Goal: Task Accomplishment & Management: Manage account settings

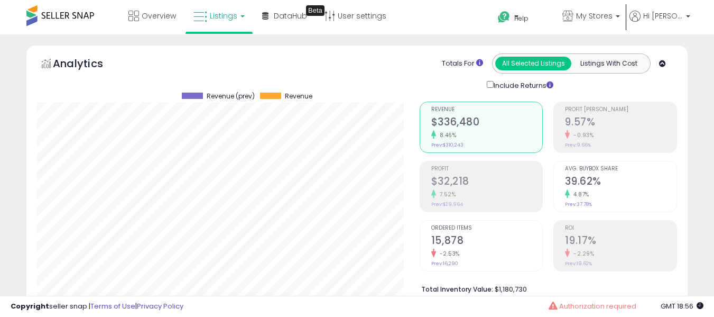
select select "**"
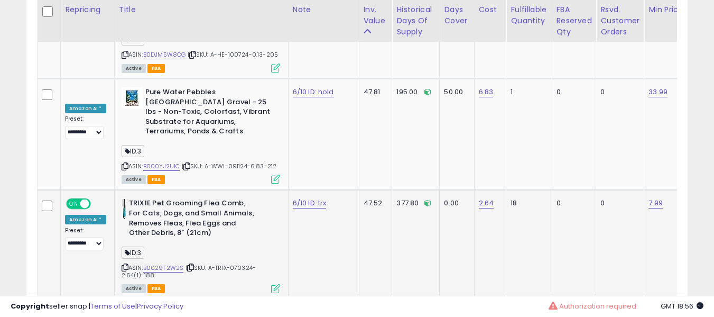
scroll to position [217, 383]
click at [122, 264] on icon at bounding box center [125, 267] width 7 height 6
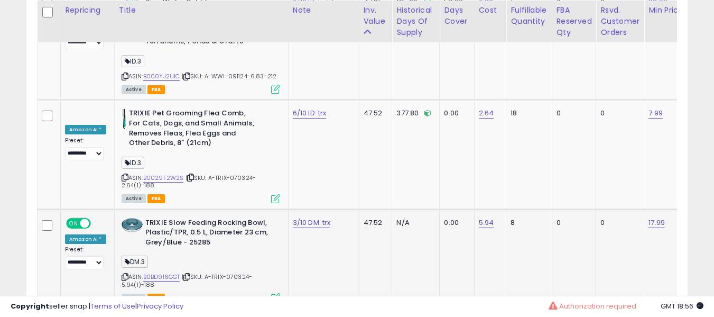
scroll to position [3943, 0]
click at [161, 272] on link "B0BD916GGT" at bounding box center [161, 276] width 37 height 9
click at [303, 217] on link "3/10 DM: trx" at bounding box center [312, 222] width 38 height 11
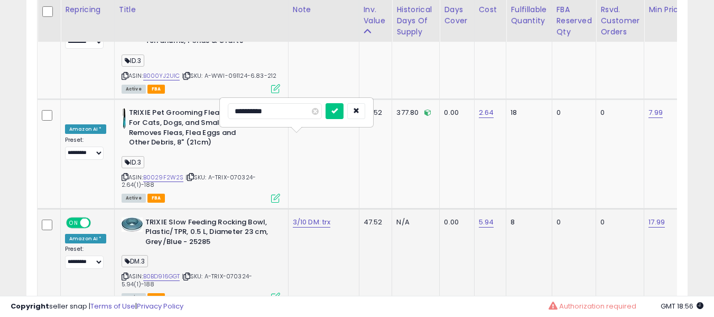
type input "**********"
click button "submit" at bounding box center [335, 111] width 18 height 16
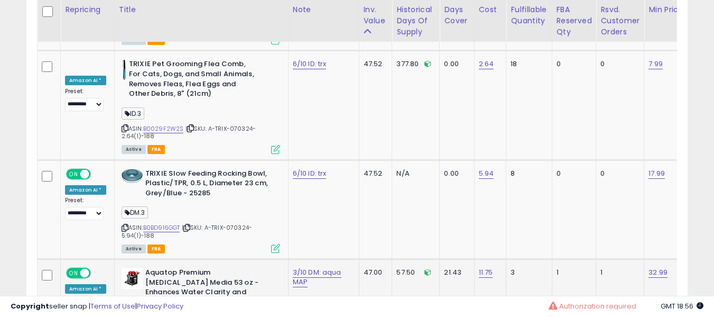
scroll to position [3992, 0]
click at [310, 267] on div "3/10 DM: aqua MAP" at bounding box center [322, 276] width 58 height 19
click at [298, 266] on link "3/10 DM: aqua MAP" at bounding box center [317, 276] width 49 height 20
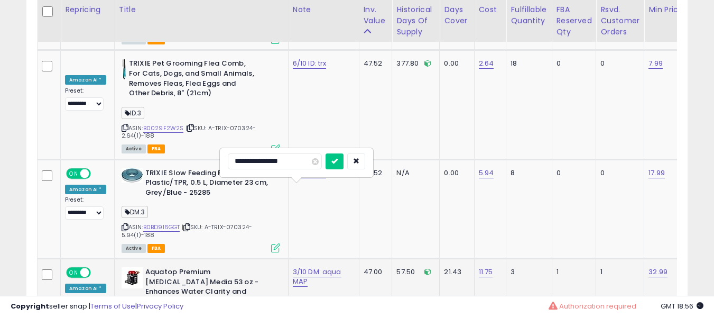
type input "**********"
click button "submit" at bounding box center [335, 161] width 18 height 16
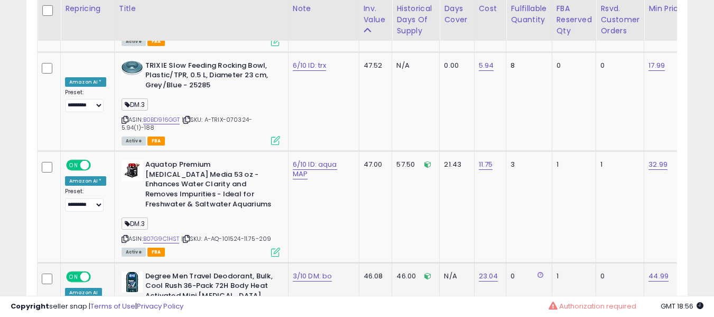
scroll to position [4100, 0]
click at [299, 270] on link "3/10 DM: bo" at bounding box center [313, 275] width 40 height 11
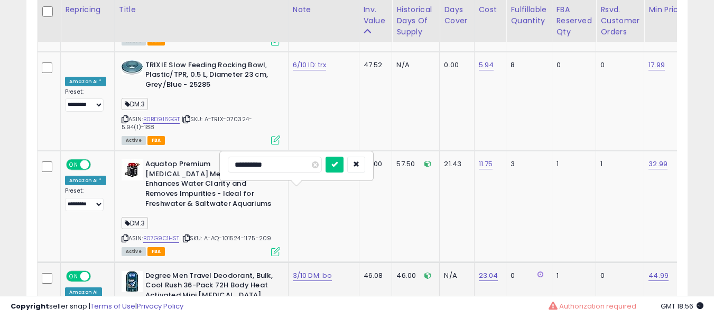
type input "**********"
click button "submit" at bounding box center [335, 165] width 18 height 16
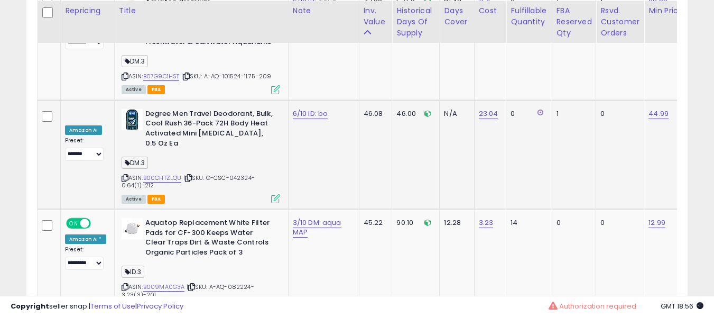
scroll to position [4264, 0]
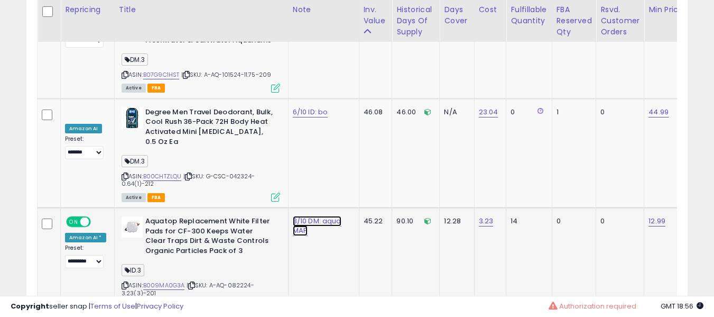
click at [293, 216] on link "3/10 DM: aqua MAP" at bounding box center [317, 226] width 49 height 20
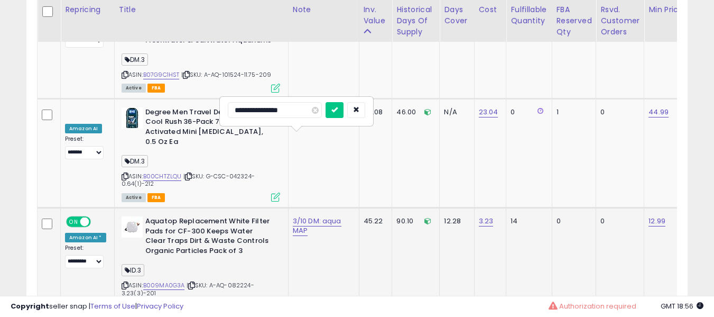
type input "**********"
click button "submit" at bounding box center [335, 110] width 18 height 16
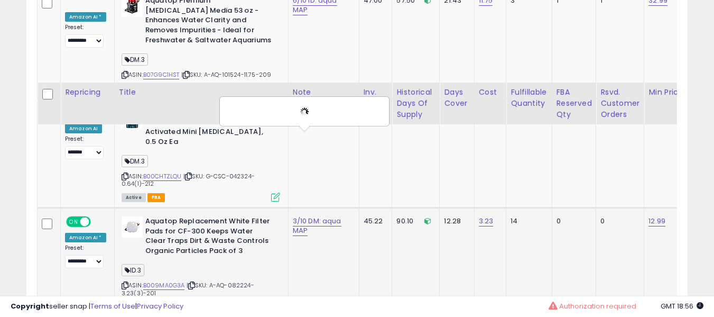
scroll to position [4386, 0]
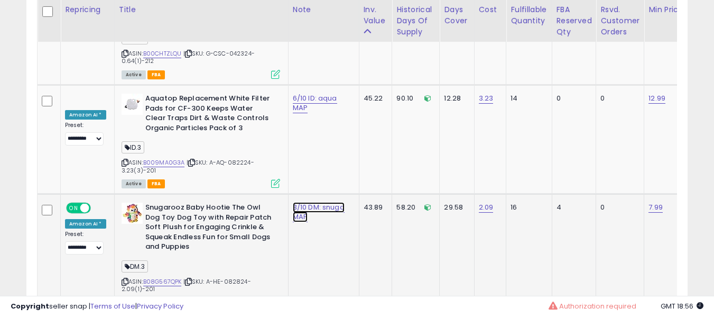
click at [302, 202] on link "3/10 DM: snuga MAP" at bounding box center [319, 212] width 52 height 20
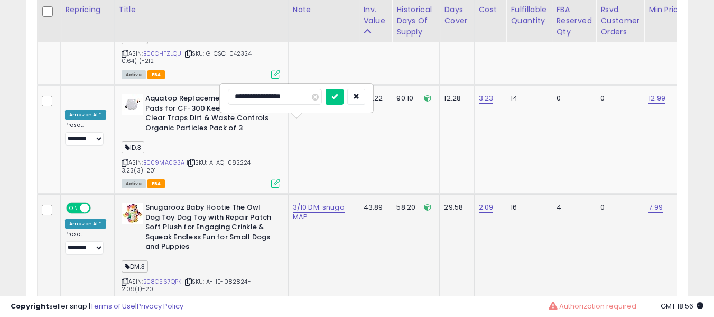
type input "**********"
click button "submit" at bounding box center [335, 97] width 18 height 16
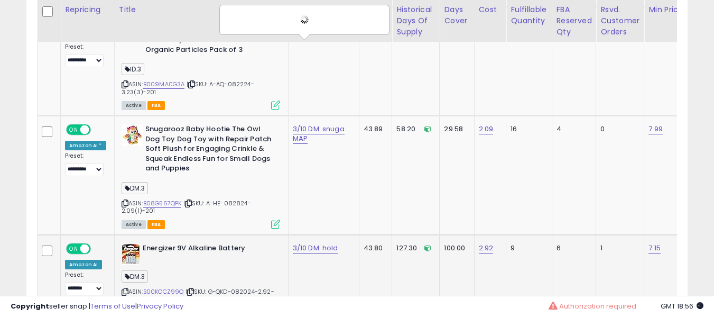
scroll to position [4465, 0]
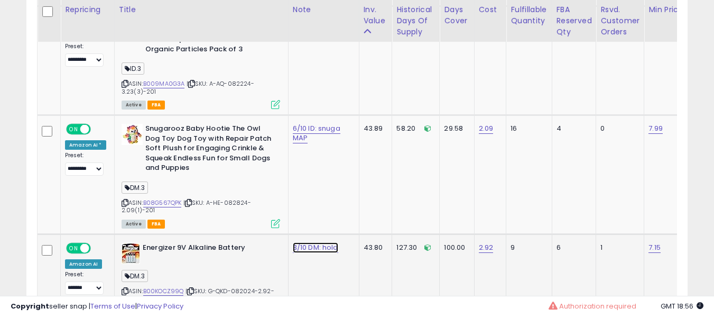
click at [305, 242] on link "3/10 DM: hold" at bounding box center [315, 247] width 45 height 11
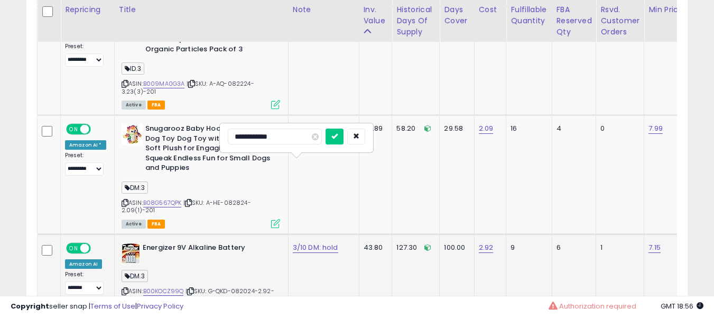
type input "**********"
click button "submit" at bounding box center [335, 136] width 18 height 16
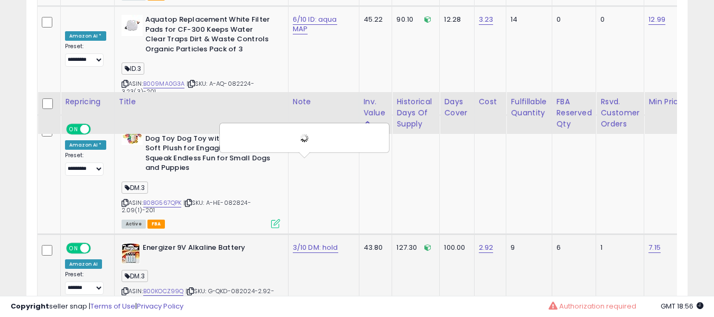
scroll to position [4563, 0]
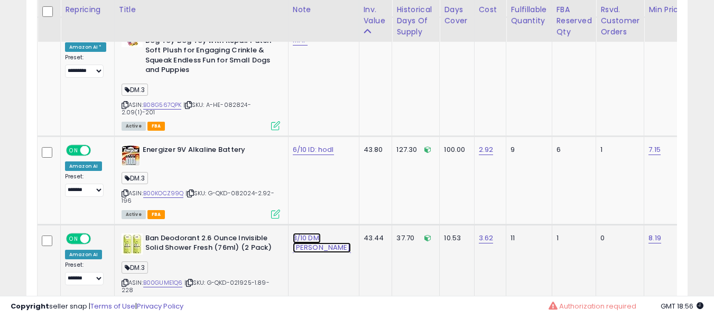
drag, startPoint x: 304, startPoint y: 160, endPoint x: 299, endPoint y: 160, distance: 5.3
click at [305, 233] on link "3/10 DM: [PERSON_NAME]" at bounding box center [322, 243] width 58 height 20
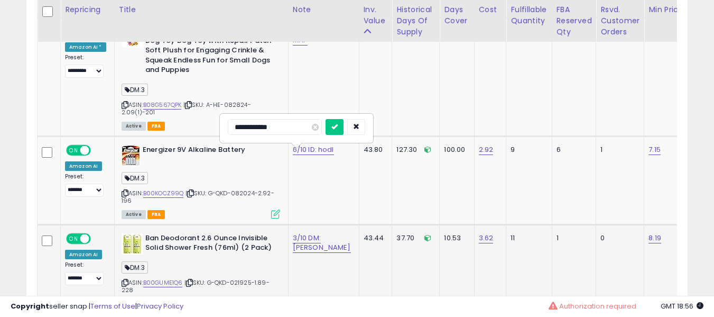
type input "**********"
click button "submit" at bounding box center [335, 127] width 18 height 16
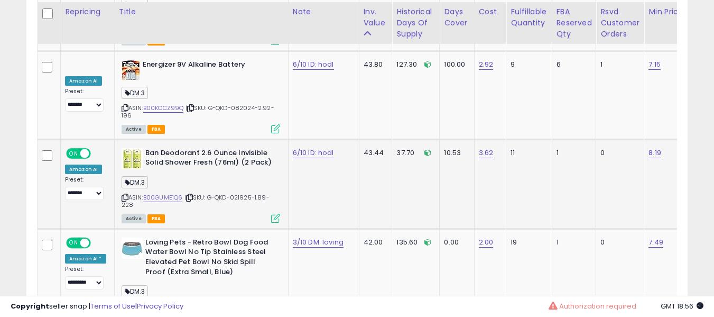
scroll to position [4650, 0]
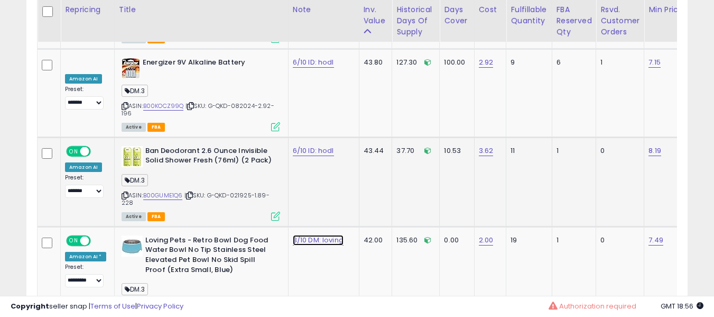
click at [299, 235] on link "3/10 DM: loving" at bounding box center [318, 240] width 51 height 11
type input "******"
type input "**********"
click button "submit" at bounding box center [335, 129] width 18 height 16
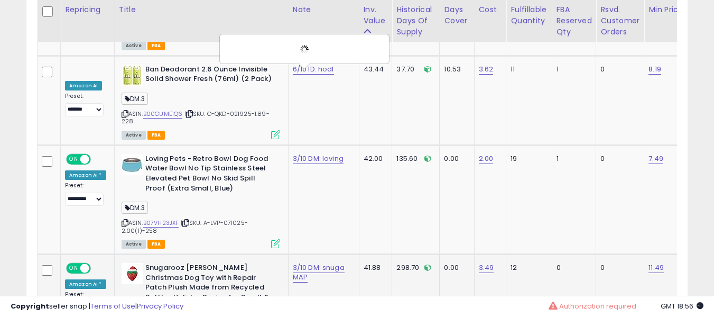
scroll to position [4732, 0]
click at [303, 262] on link "3/10 DM: snuga MAP" at bounding box center [319, 272] width 52 height 20
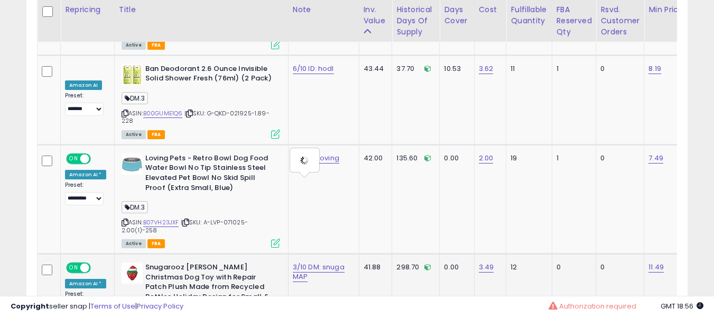
type input "**********"
click button "submit" at bounding box center [335, 156] width 18 height 16
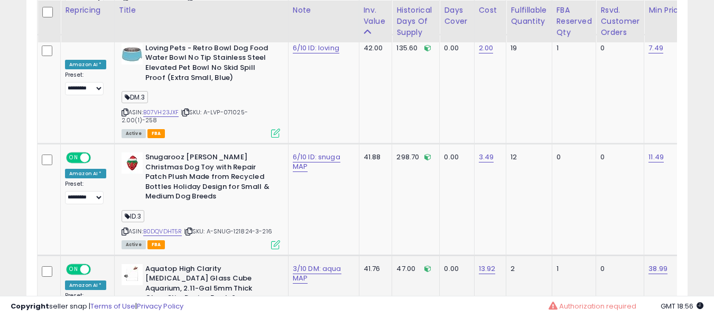
scroll to position [4843, 0]
click at [293, 263] on link "3/10 DM: aqua MAP" at bounding box center [317, 273] width 49 height 20
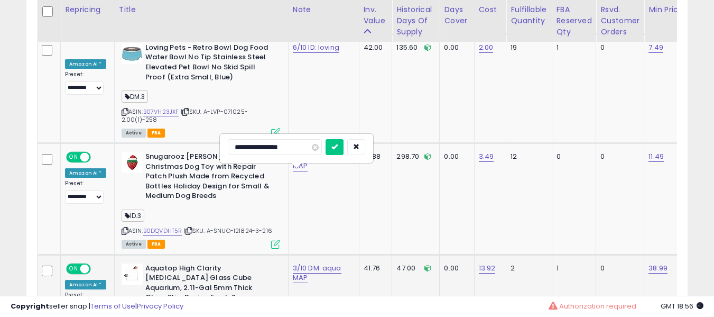
type input "**********"
click button "submit" at bounding box center [335, 147] width 18 height 16
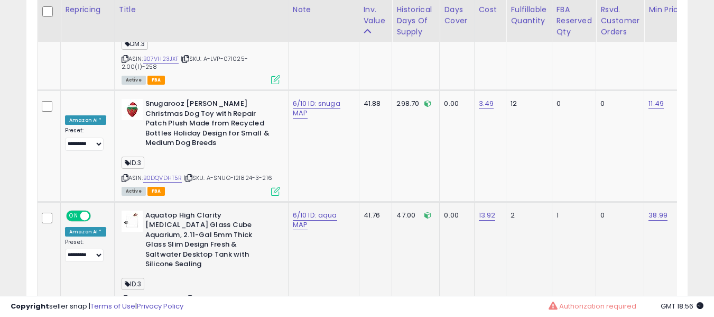
scroll to position [4897, 0]
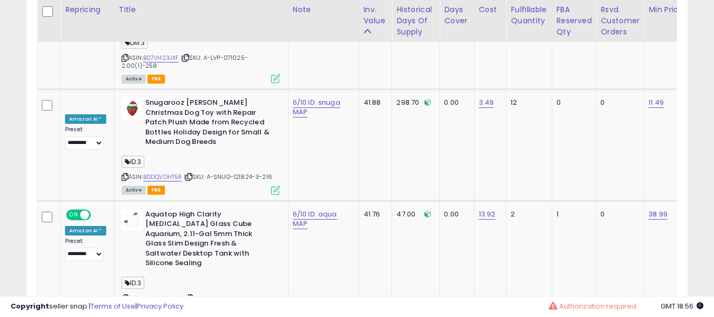
type input "**********"
click button "submit" at bounding box center [335, 212] width 18 height 16
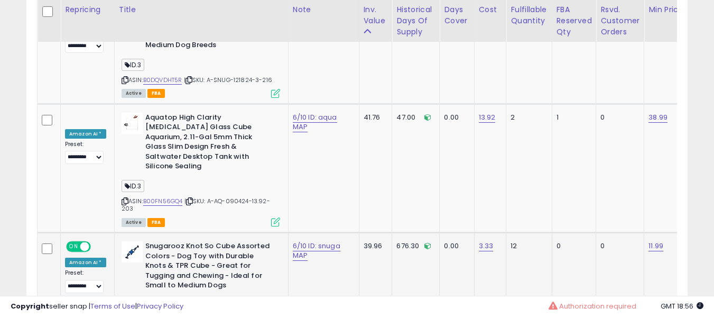
scroll to position [4994, 0]
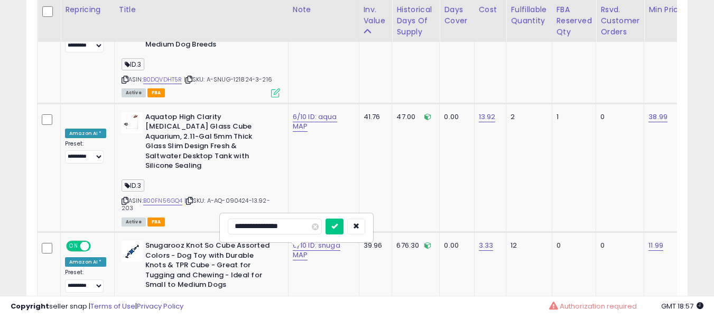
type input "**********"
click button "submit" at bounding box center [335, 226] width 18 height 16
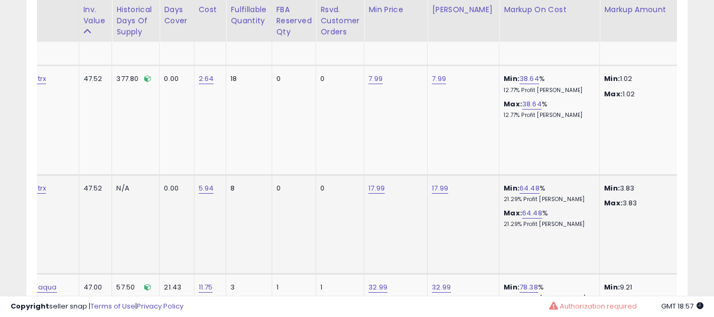
scroll to position [0, 0]
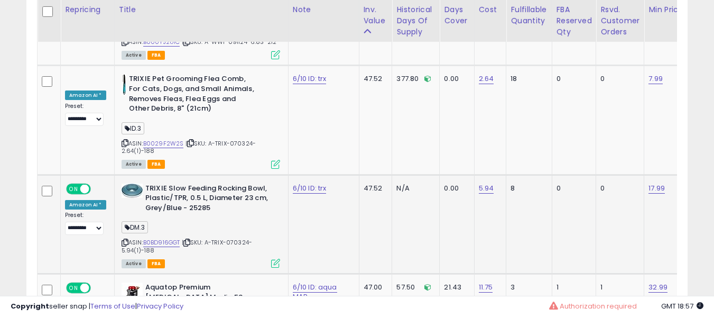
click at [209, 183] on div "ASIN: B0BD916GGT | SKU: A-TRIX-070324-5.94(1)-188 Active FBA" at bounding box center [201, 225] width 159 height 84
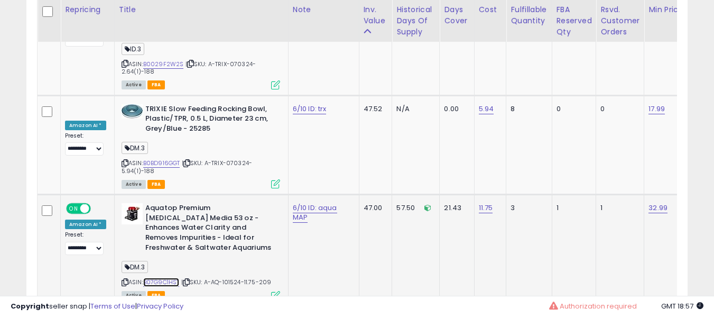
click at [153, 278] on link "B07G9C1HST" at bounding box center [161, 282] width 36 height 9
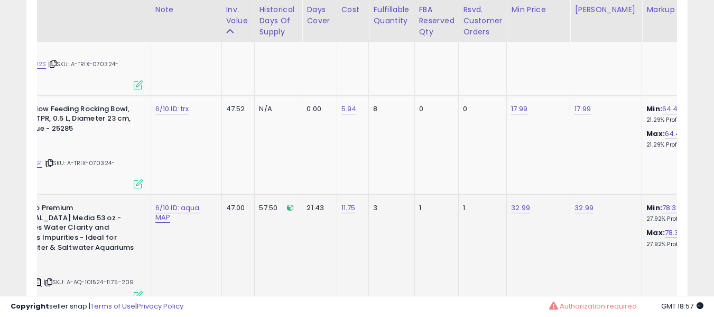
scroll to position [0, 0]
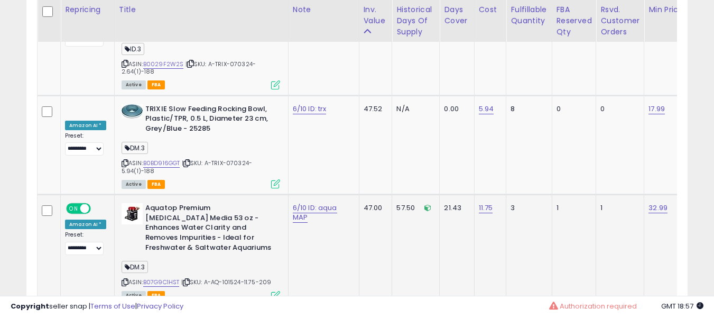
click at [99, 195] on td "**********" at bounding box center [88, 250] width 54 height 111
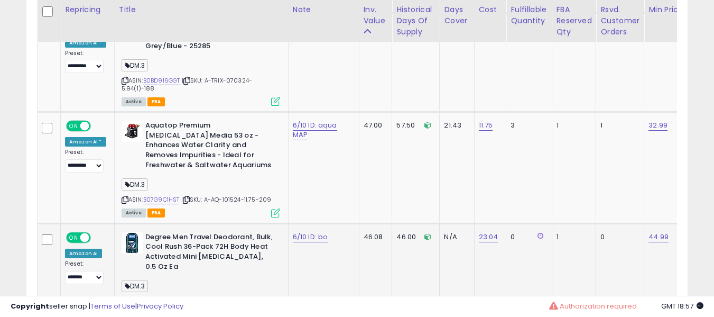
click at [167, 232] on div "ASIN: B00CHTZLQU | SKU: G-CSC-042324-0.64(1)-212 Active FBA" at bounding box center [201, 278] width 159 height 93
click at [166, 297] on link "B00CHTZLQU" at bounding box center [162, 301] width 39 height 9
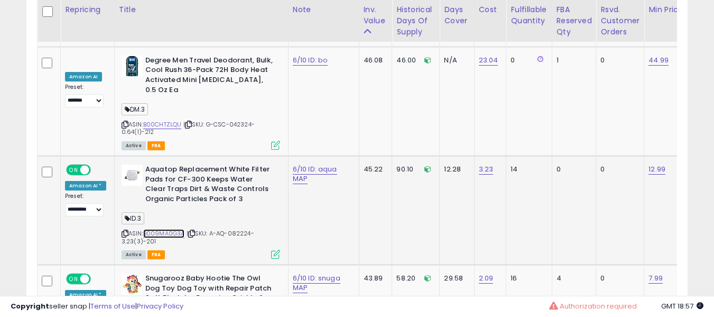
click at [169, 229] on link "B009MA0G3A" at bounding box center [164, 233] width 42 height 9
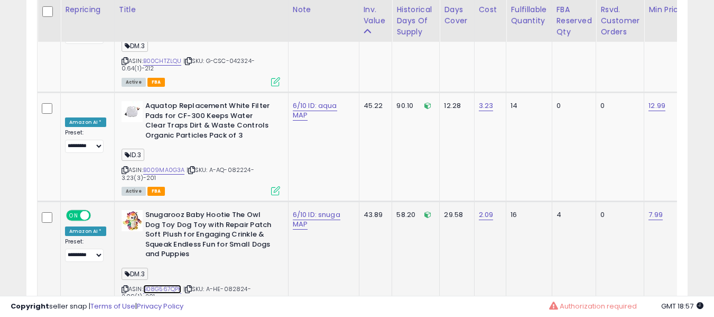
click at [149, 284] on link "B08G567QPK" at bounding box center [162, 288] width 39 height 9
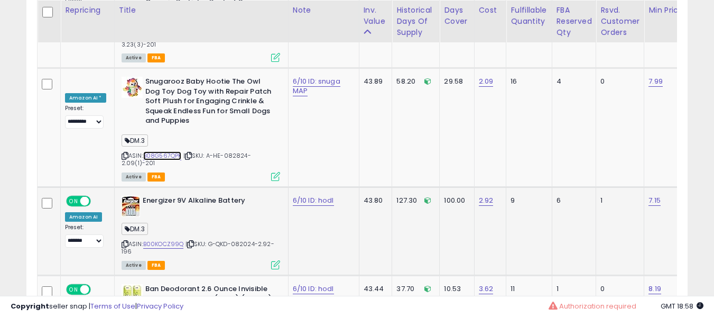
scroll to position [4513, 0]
click at [165, 239] on link "B00KOCZ99Q" at bounding box center [163, 243] width 41 height 9
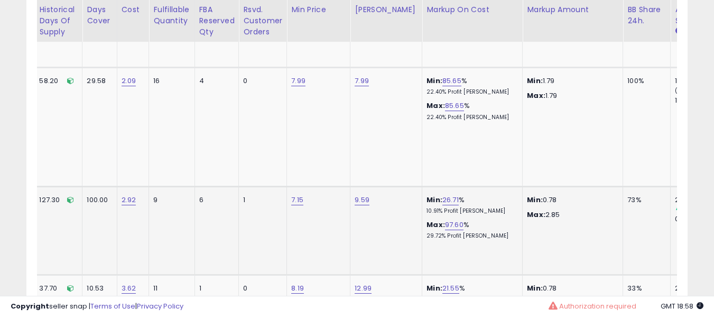
scroll to position [0, 314]
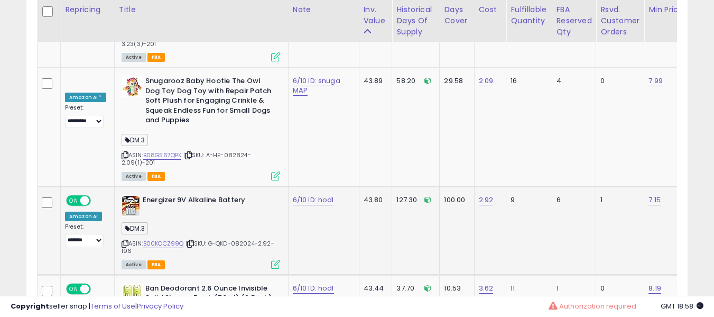
click at [231, 223] on div "DM.3" at bounding box center [201, 230] width 159 height 14
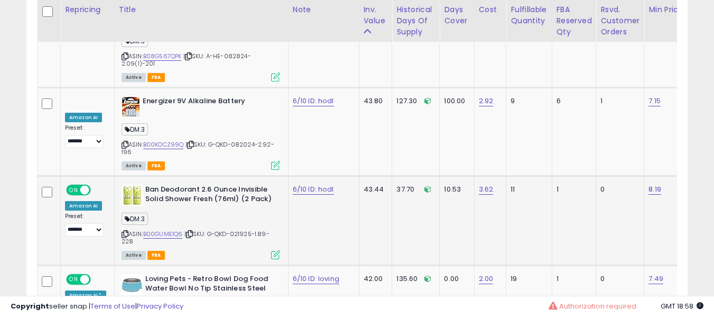
scroll to position [4612, 0]
click at [160, 229] on link "B00GUME1Q6" at bounding box center [163, 233] width 40 height 9
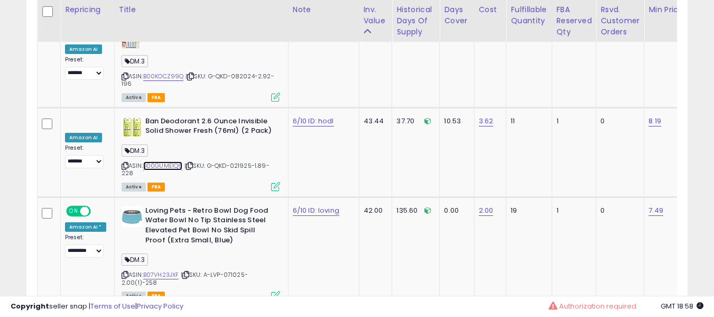
scroll to position [4760, 0]
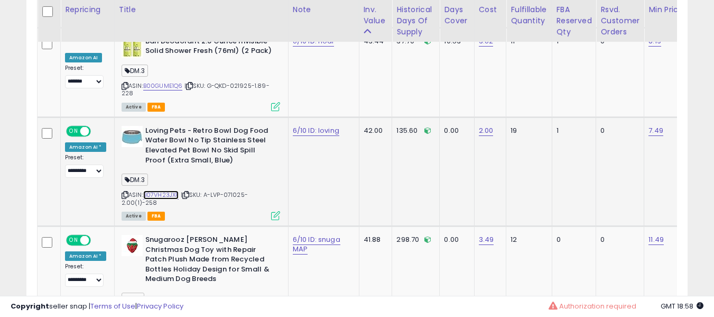
click at [153, 190] on link "B07VH23JXF" at bounding box center [161, 194] width 36 height 9
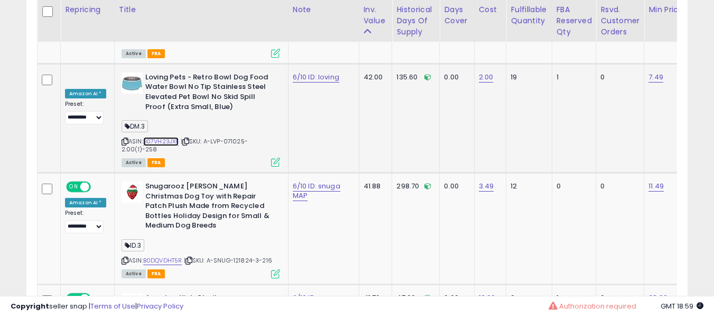
scroll to position [4814, 0]
click at [167, 255] on link "B0DQVDHT5R" at bounding box center [162, 259] width 39 height 9
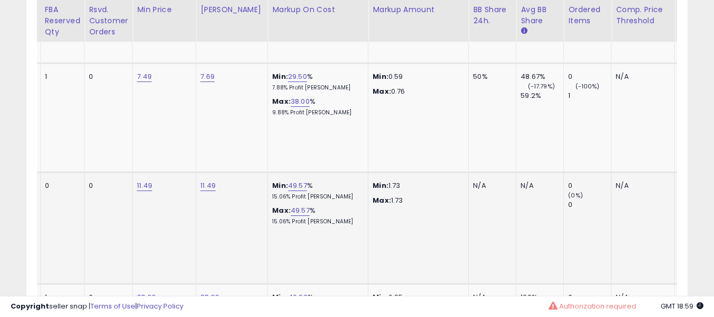
scroll to position [0, 266]
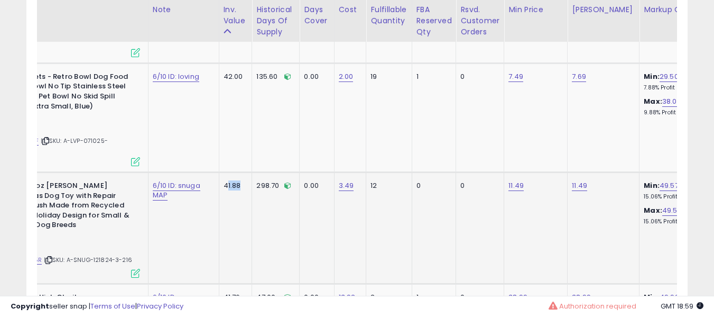
click at [219, 172] on td "41.88" at bounding box center [235, 227] width 33 height 111
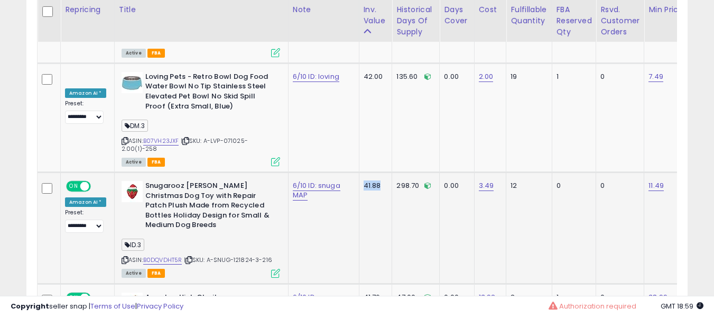
click at [195, 181] on div "ASIN: B0DQVDHT5R | SKU: A-SNUG-121824-3-216 Active FBA" at bounding box center [201, 228] width 159 height 95
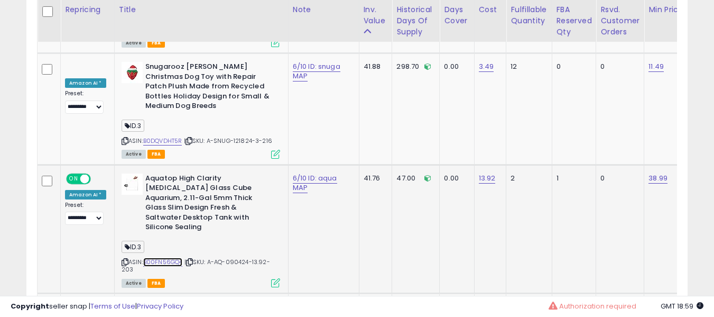
click at [170, 257] on link "B00FN56GQ4" at bounding box center [163, 261] width 40 height 9
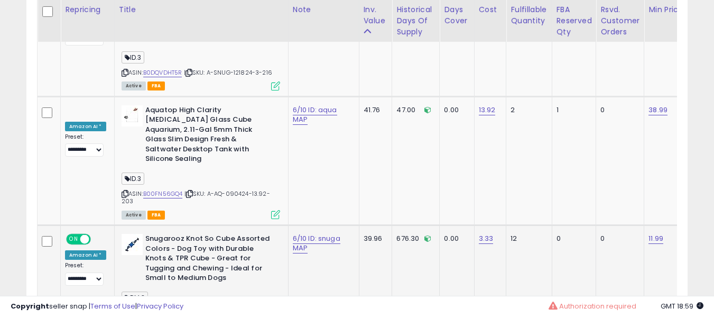
drag, startPoint x: 158, startPoint y: 181, endPoint x: 142, endPoint y: 207, distance: 29.7
click at [142, 234] on div "ASIN: B0DQ1T5J13 | SKU: A-SNUG-121024-3-215 Active FBA" at bounding box center [201, 281] width 159 height 95
click at [151, 308] on link "B0DQ1T5J13" at bounding box center [159, 312] width 33 height 9
click at [205, 234] on b "Snugarooz Knot So Cube Assorted Colors - Dog Toy with Durable Knots & TPR Cube …" at bounding box center [209, 260] width 128 height 52
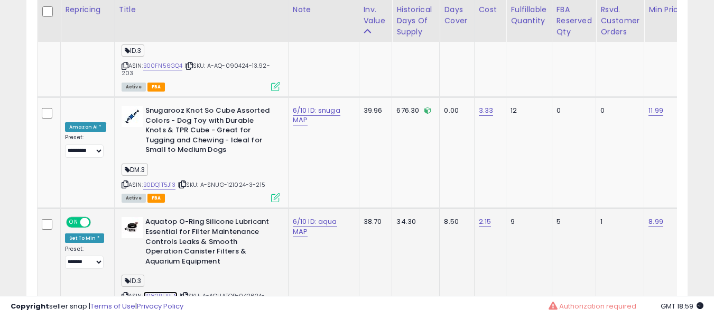
drag, startPoint x: 180, startPoint y: 171, endPoint x: 154, endPoint y: 192, distance: 33.5
click at [154, 291] on link "B082BF1PFN" at bounding box center [160, 295] width 35 height 9
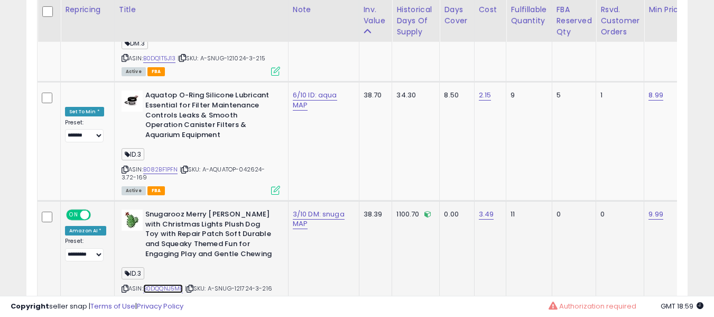
click at [164, 284] on link "B0DQQNJ5MB" at bounding box center [163, 288] width 40 height 9
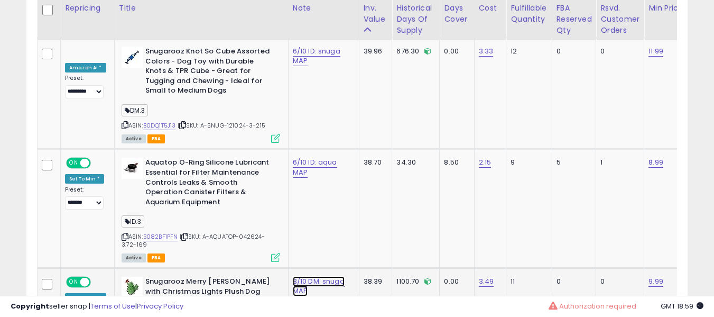
click at [296, 276] on link "3/10 DM: snuga MAP" at bounding box center [319, 286] width 52 height 20
type input "**********"
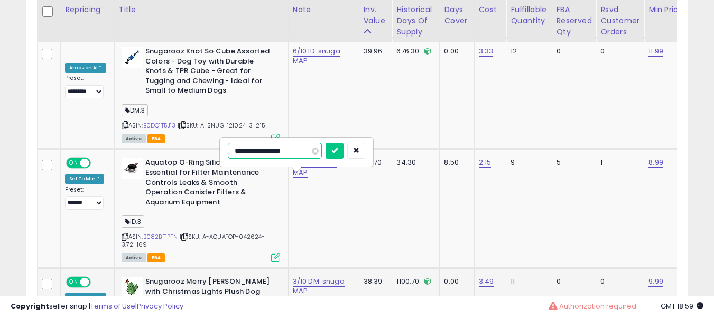
type input "**********"
click button "submit" at bounding box center [335, 151] width 18 height 16
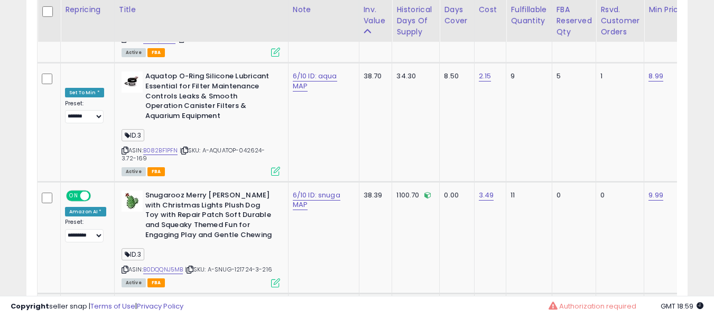
click at [296, 301] on link "3/10 DM: snuga MAP" at bounding box center [319, 311] width 52 height 20
type input "**********"
click button "submit" at bounding box center [335, 176] width 18 height 16
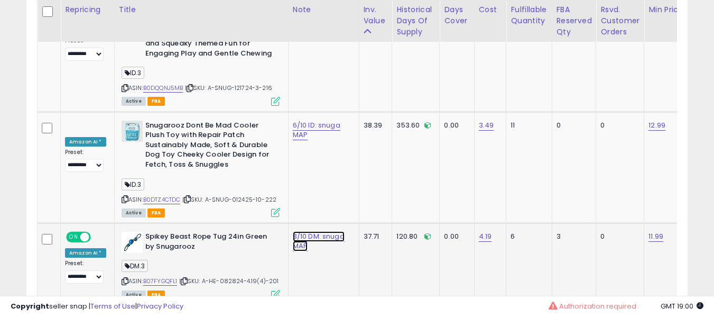
click at [309, 231] on link "3/10 DM: snuga MAP" at bounding box center [319, 241] width 52 height 20
type input "**********"
click button "submit" at bounding box center [335, 106] width 18 height 16
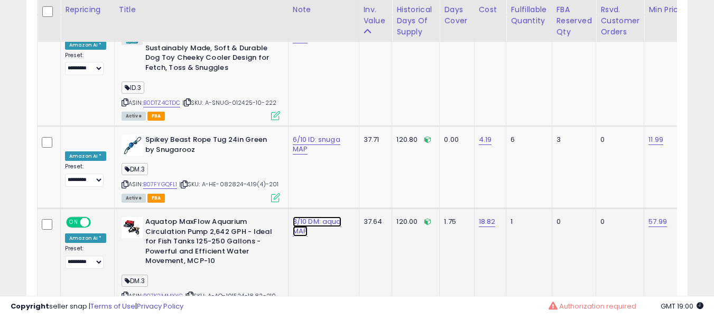
click at [299, 216] on link "3/10 DM: aqua MAP" at bounding box center [317, 226] width 49 height 20
type input "********"
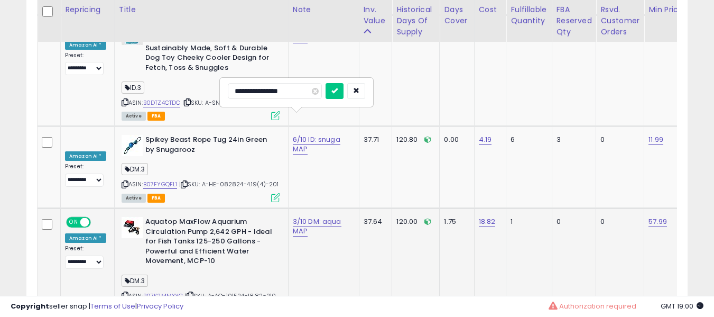
type input "**********"
click button "submit" at bounding box center [335, 91] width 18 height 16
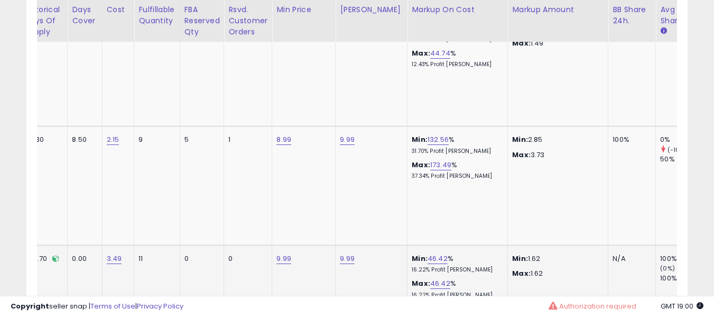
scroll to position [0, 380]
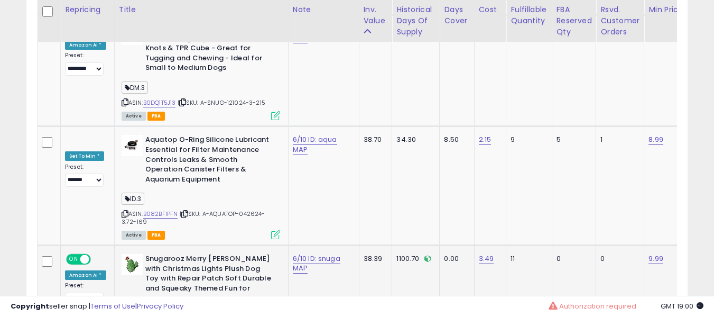
click at [392, 245] on td "1100.70" at bounding box center [416, 300] width 48 height 111
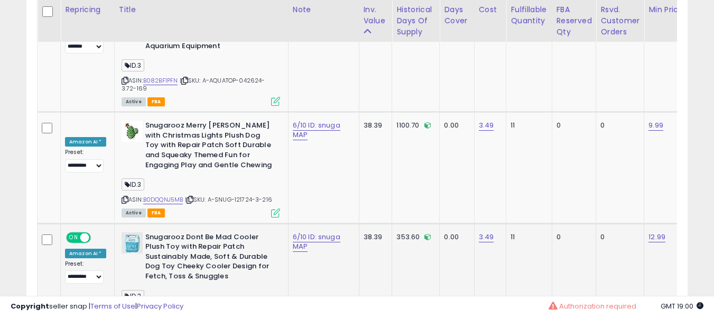
click at [149, 307] on link "B0DTZ4CTDC" at bounding box center [162, 311] width 38 height 9
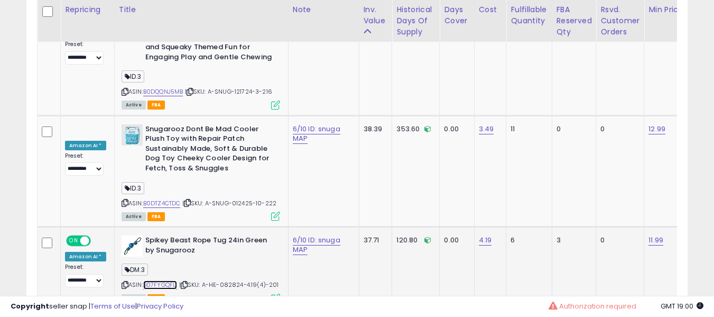
click at [159, 280] on link "B07FYGQFL1" at bounding box center [160, 284] width 34 height 9
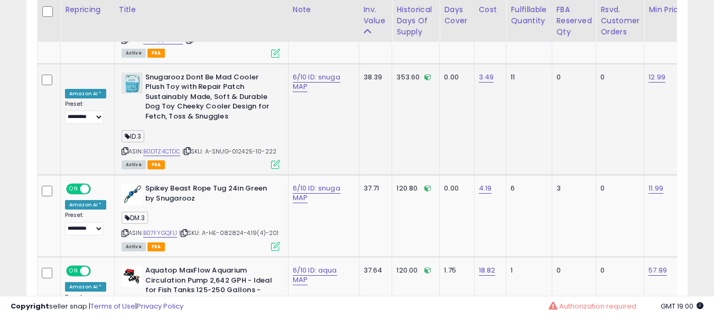
scroll to position [5552, 0]
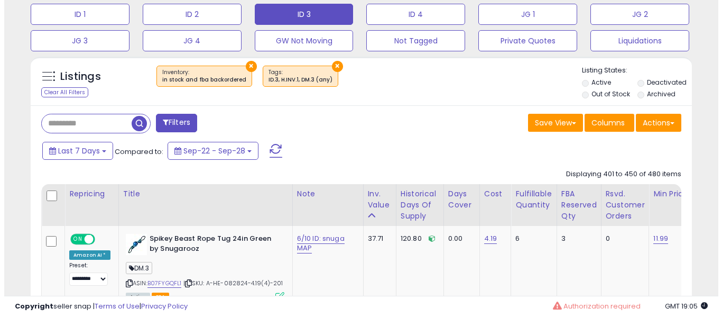
scroll to position [312, 0]
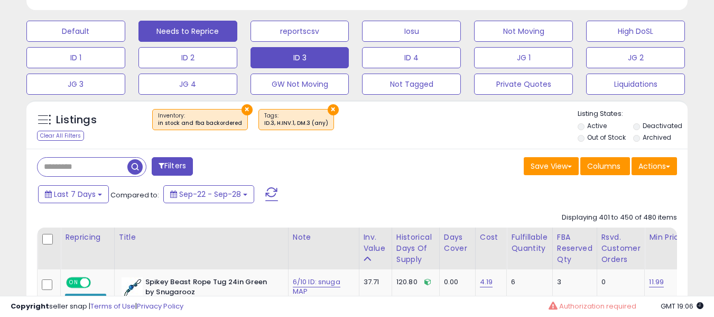
click at [218, 22] on button "Needs to Reprice" at bounding box center [188, 31] width 99 height 21
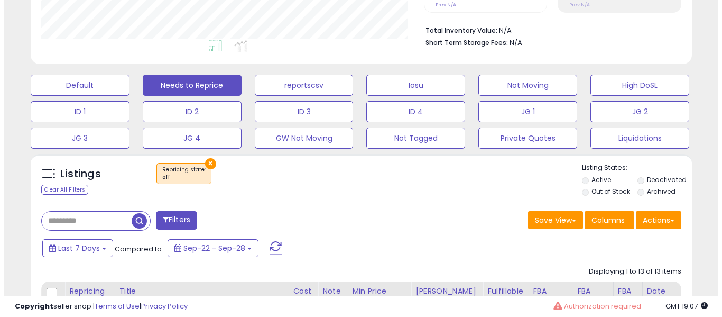
scroll to position [288, 0]
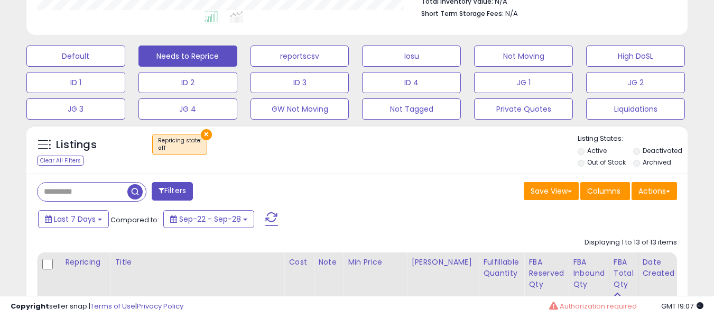
click at [664, 202] on div "Actions [GEOGRAPHIC_DATA] Import Walmart Mapping Export Visible Columns Export …" at bounding box center [654, 192] width 45 height 21
click at [663, 194] on button "Actions" at bounding box center [654, 191] width 45 height 18
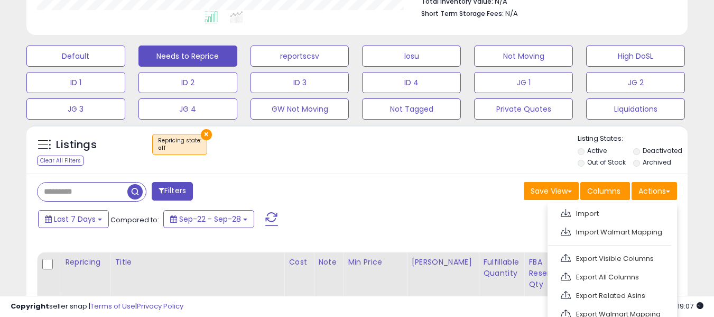
click at [602, 266] on ul "Import Import Walmart Mapping Export Visible Columns Export All Columns Export …" at bounding box center [613, 264] width 130 height 122
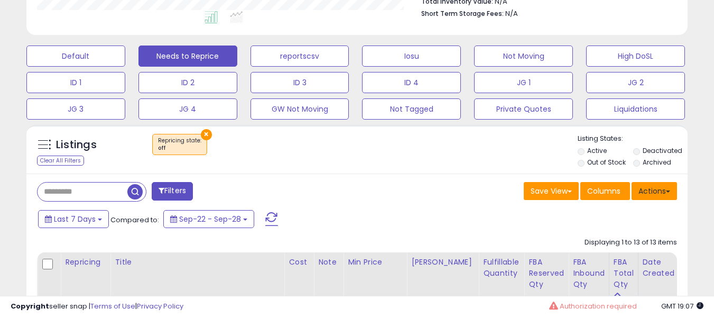
drag, startPoint x: 640, startPoint y: 181, endPoint x: 640, endPoint y: 191, distance: 9.5
click at [640, 182] on button "Actions" at bounding box center [654, 191] width 45 height 18
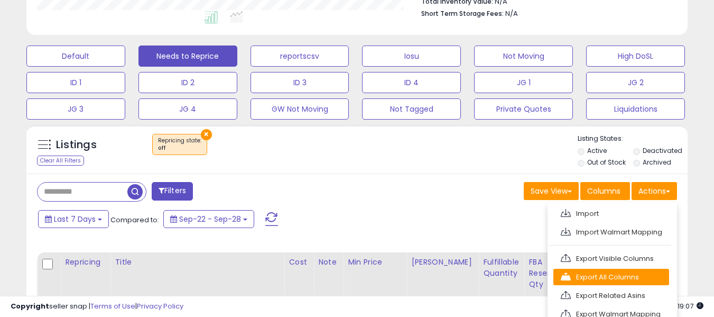
click at [571, 273] on link "Export All Columns" at bounding box center [612, 277] width 116 height 16
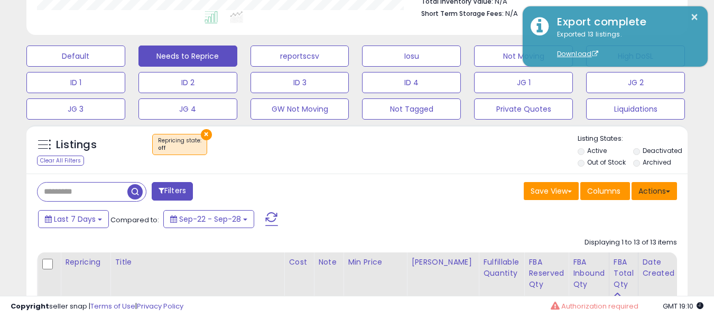
click at [633, 187] on button "Actions" at bounding box center [654, 191] width 45 height 18
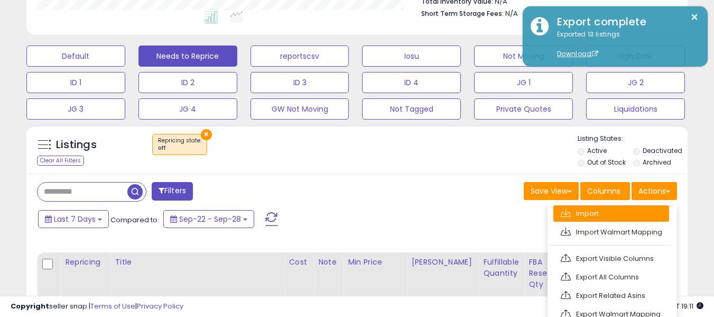
click at [624, 207] on link "Import" at bounding box center [612, 213] width 116 height 16
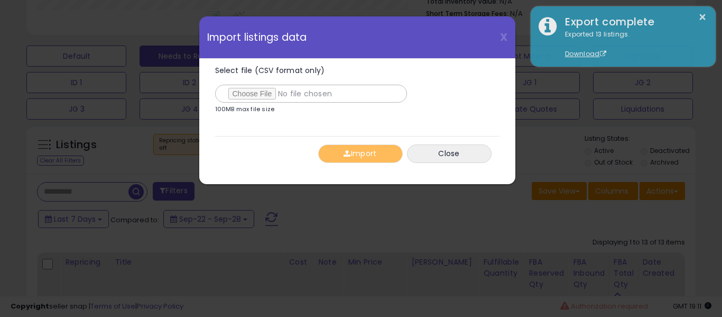
type input "**********"
click at [349, 161] on button "Import" at bounding box center [360, 153] width 85 height 19
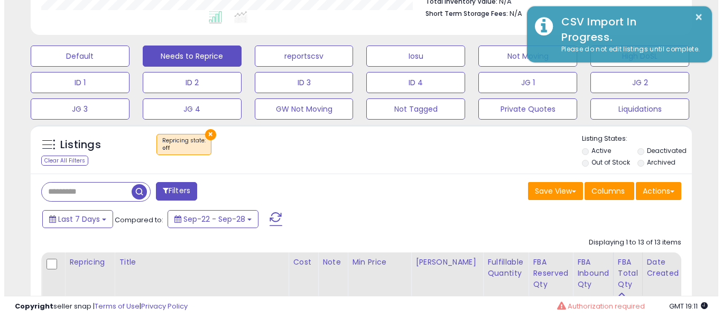
scroll to position [528519, 528353]
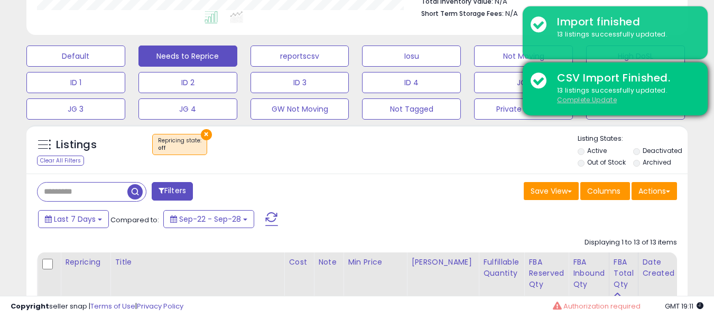
click at [603, 100] on u "Complete Update" at bounding box center [587, 99] width 60 height 9
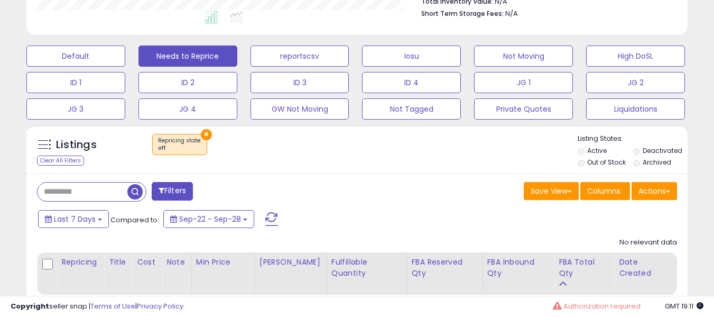
scroll to position [217, 383]
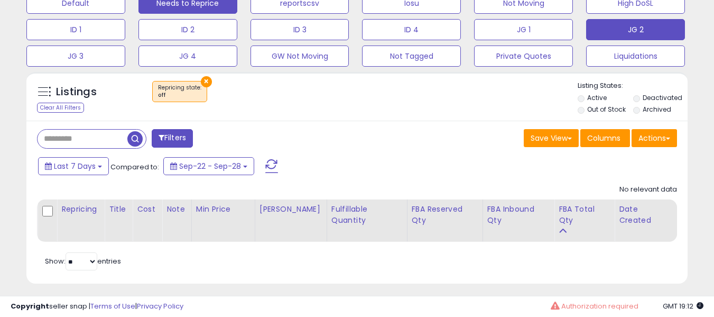
click at [614, 33] on button "JG 2" at bounding box center [635, 29] width 99 height 21
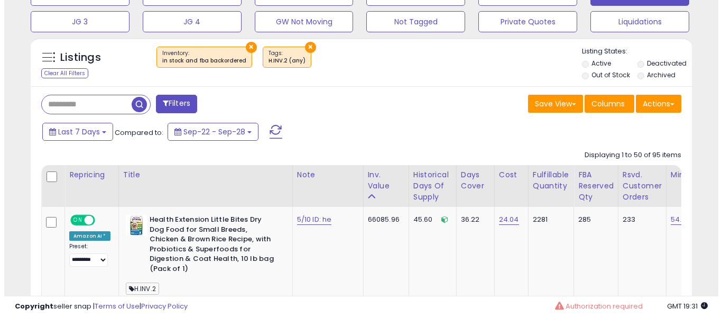
scroll to position [242, 0]
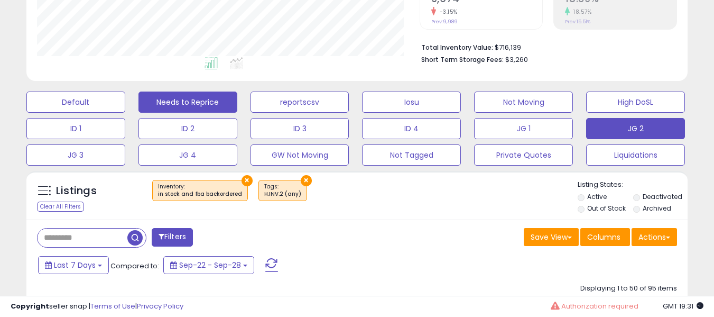
click at [234, 93] on button "Needs to Reprice" at bounding box center [188, 101] width 99 height 21
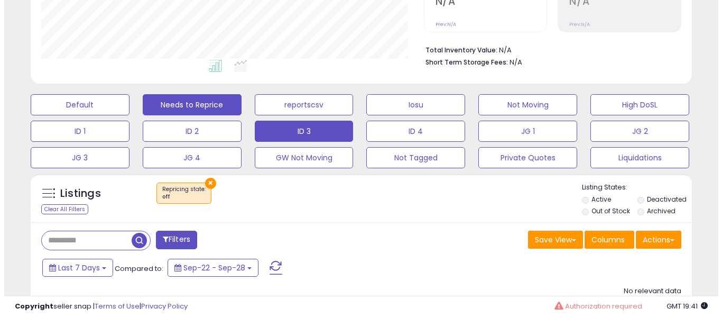
scroll to position [236, 0]
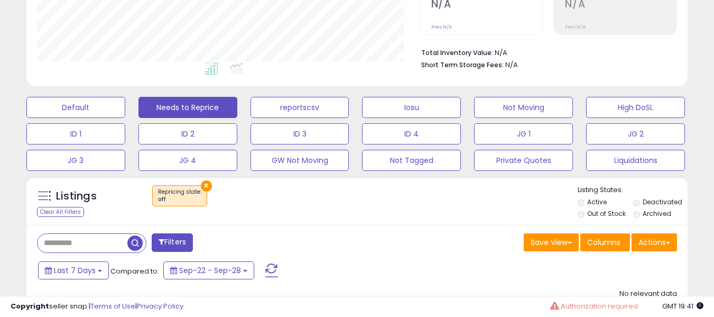
click at [312, 119] on div "Default Needs to Reprice reportscsv [GEOGRAPHIC_DATA] Not Moving High DoSL ID 1…" at bounding box center [357, 130] width 688 height 79
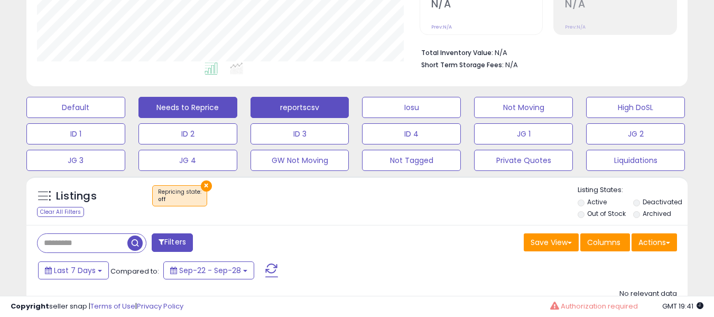
click at [319, 116] on button "reportscsv" at bounding box center [300, 107] width 99 height 21
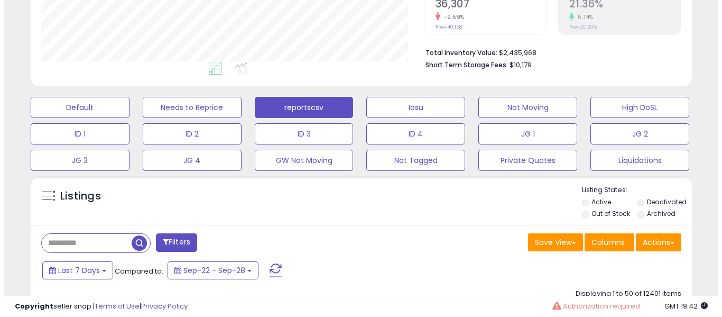
scroll to position [217, 383]
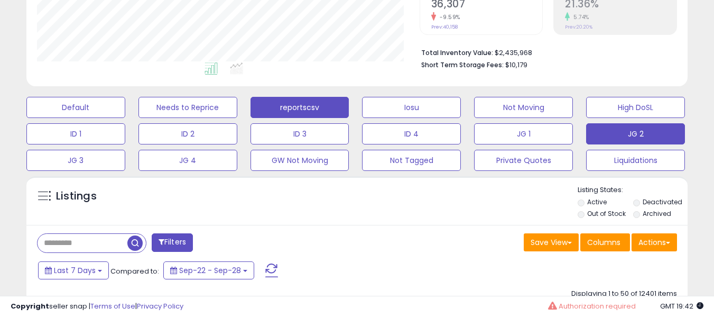
click at [610, 131] on button "JG 2" at bounding box center [635, 133] width 99 height 21
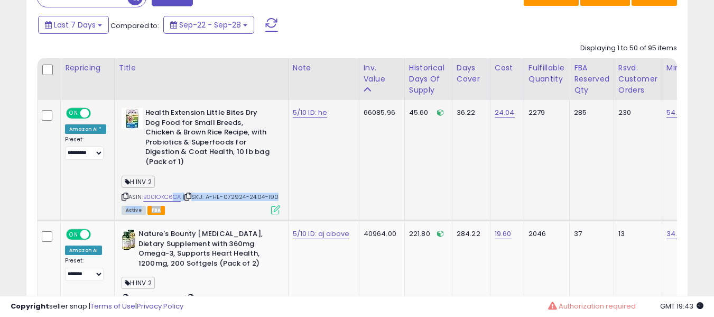
click at [171, 189] on div "ASIN: B001OKC6CA | SKU: A-HE-072924-24.04-190 Active FBA" at bounding box center [201, 160] width 159 height 105
click at [171, 192] on link "B001OKC6CA" at bounding box center [162, 196] width 38 height 9
click at [299, 117] on div "5/10 ID: he" at bounding box center [322, 113] width 58 height 10
click at [297, 118] on link "5/10 ID: he" at bounding box center [310, 112] width 35 height 11
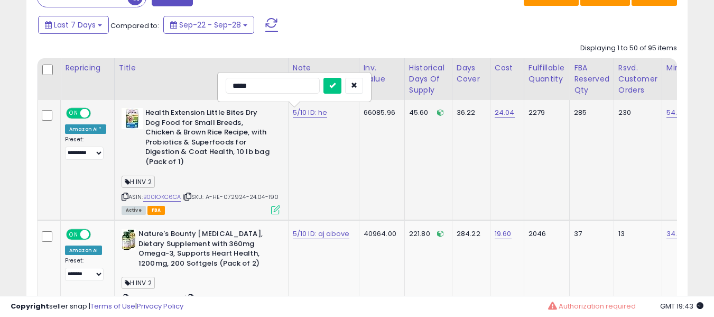
type input "******"
type input "********"
click button "submit" at bounding box center [333, 86] width 18 height 16
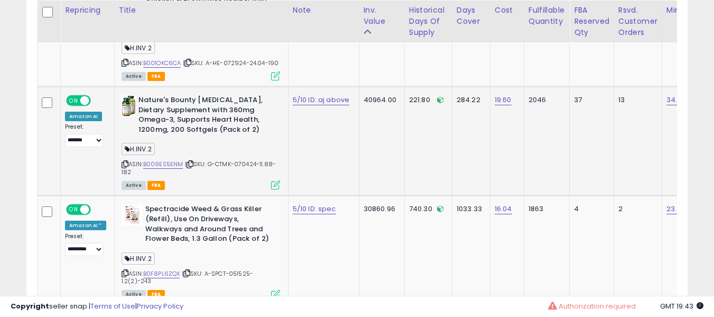
scroll to position [616, 0]
click at [305, 94] on link "5/10 ID: aj above" at bounding box center [321, 99] width 57 height 11
type input "**********"
click button "submit" at bounding box center [336, 63] width 18 height 16
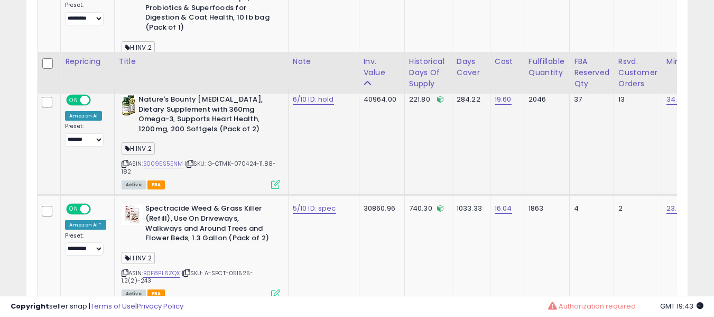
scroll to position [680, 0]
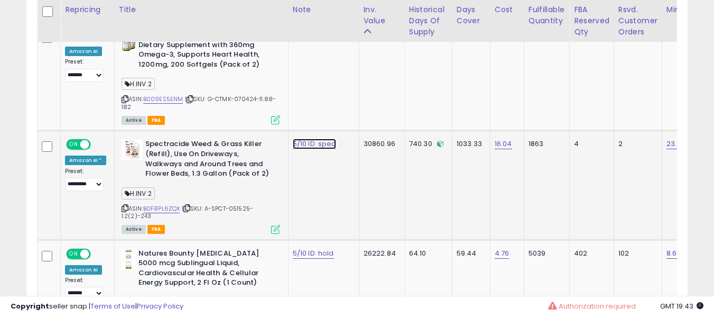
click at [301, 139] on link "5/10 ID: spec" at bounding box center [314, 144] width 43 height 11
type input "**********"
click button "submit" at bounding box center [333, 107] width 18 height 16
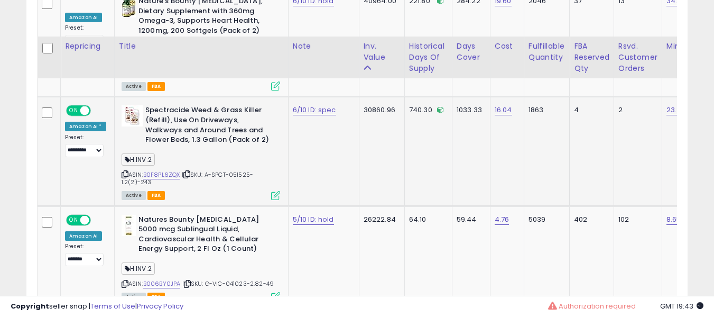
scroll to position [751, 0]
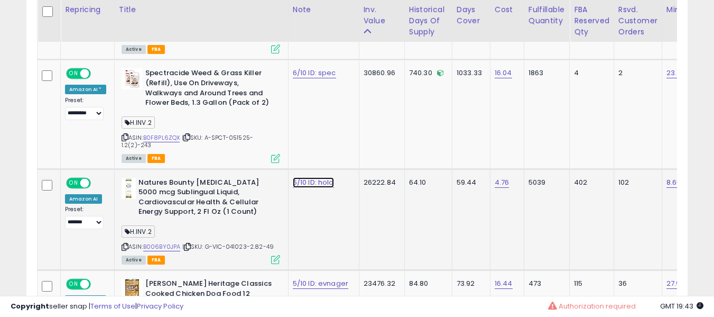
click at [297, 177] on link "5/10 ID: hold" at bounding box center [313, 182] width 41 height 11
type input "**********"
click button "submit" at bounding box center [333, 145] width 18 height 16
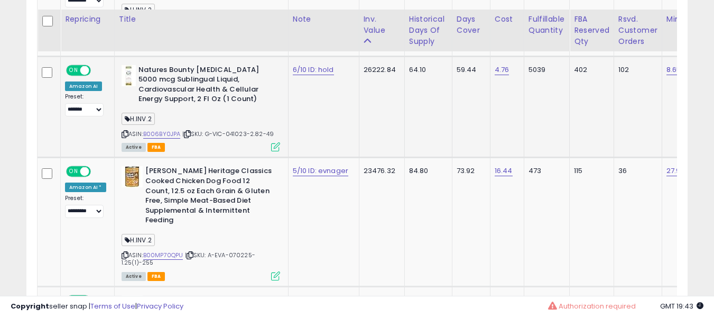
scroll to position [873, 0]
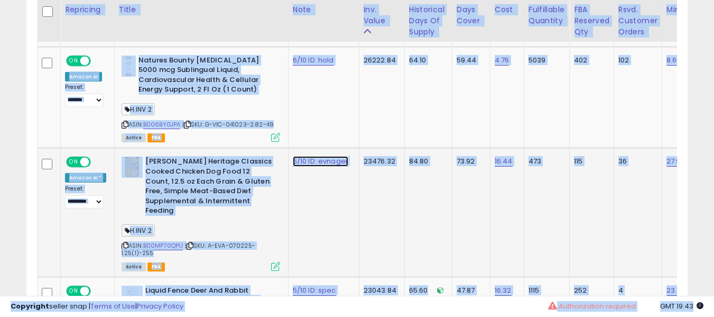
click at [307, 160] on link "5/10 ID: evnager" at bounding box center [321, 161] width 56 height 11
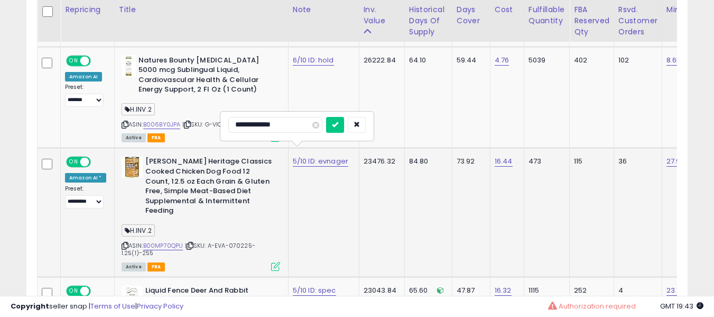
type input "**********"
click button "submit" at bounding box center [335, 125] width 18 height 16
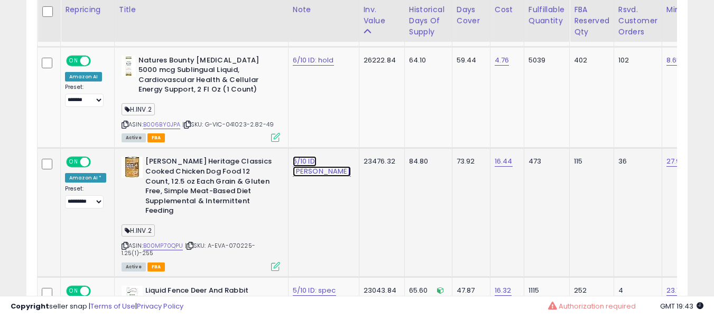
click at [307, 160] on link "6/10 ID: [PERSON_NAME]" at bounding box center [322, 166] width 58 height 20
type input "**********"
click button "submit" at bounding box center [334, 125] width 18 height 16
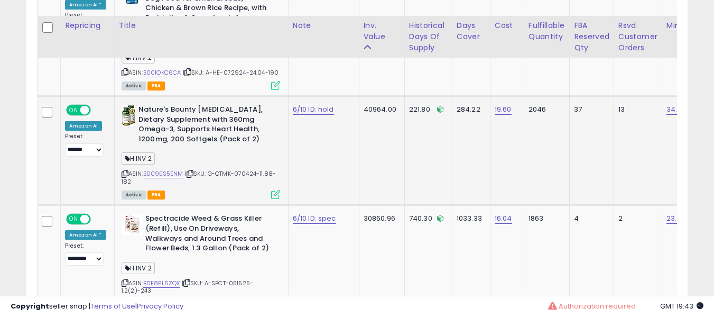
scroll to position [622, 0]
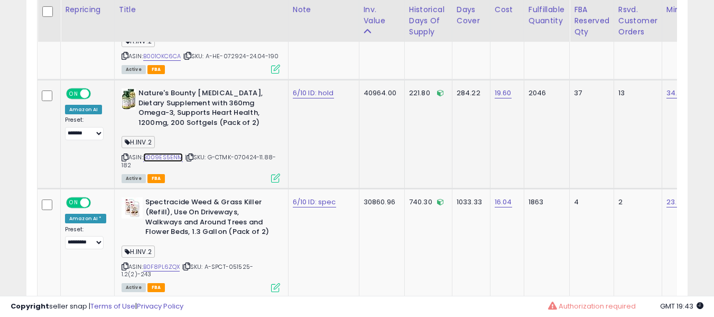
click at [150, 153] on link "B009ES5ENM" at bounding box center [163, 157] width 40 height 9
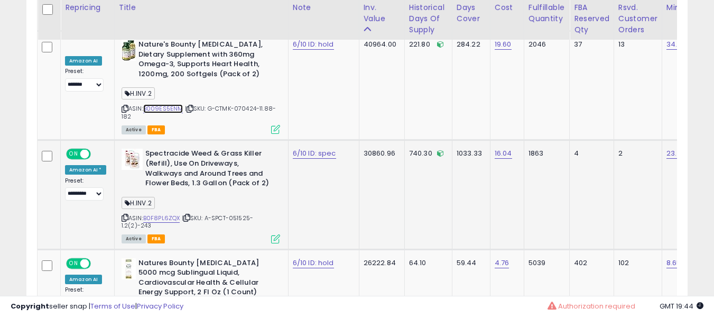
scroll to position [672, 0]
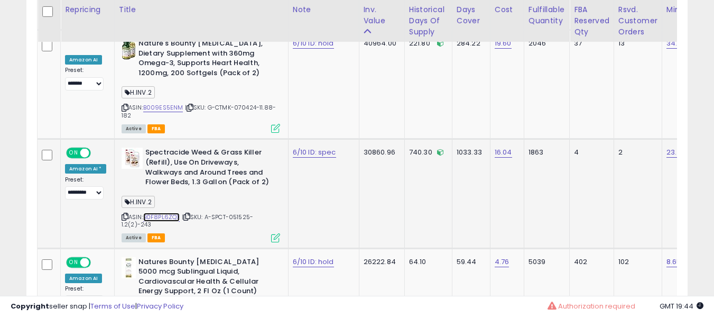
click at [164, 213] on link "B0F8PL6ZQX" at bounding box center [161, 217] width 37 height 9
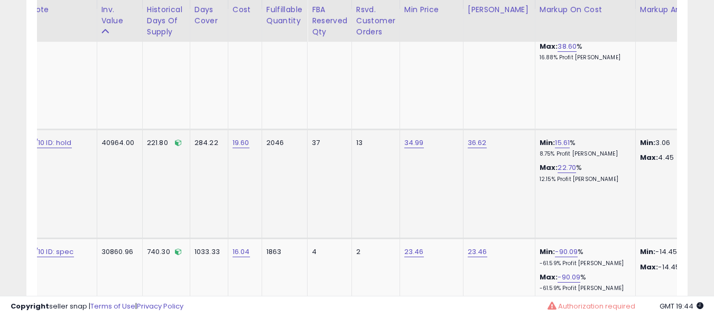
scroll to position [0, 0]
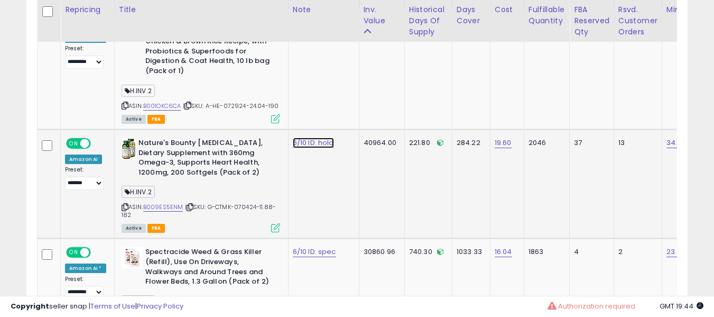
click at [301, 137] on link "6/10 ID: hold" at bounding box center [313, 142] width 41 height 11
type input "**********"
click button "submit" at bounding box center [333, 106] width 18 height 16
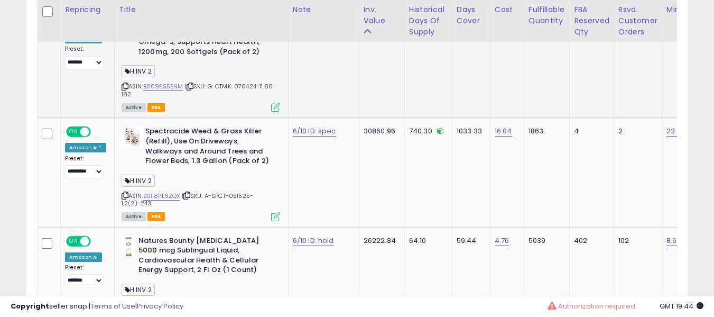
scroll to position [768, 0]
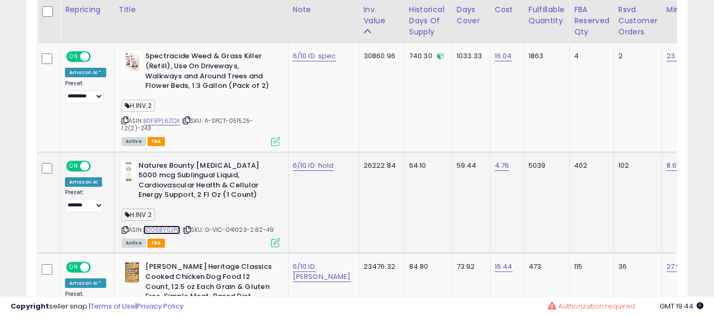
click at [173, 225] on link "B006BY0JPA" at bounding box center [162, 229] width 38 height 9
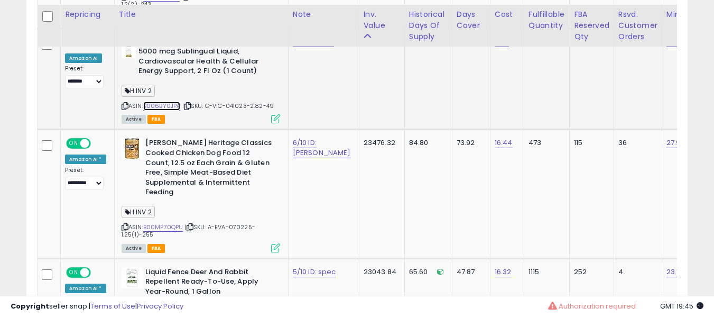
scroll to position [897, 0]
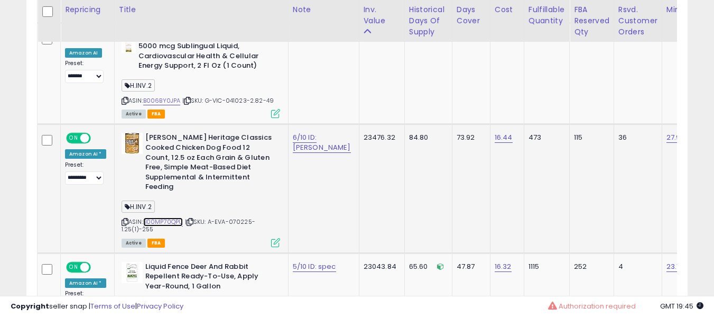
click at [158, 217] on link "B00MP70QPU" at bounding box center [163, 221] width 40 height 9
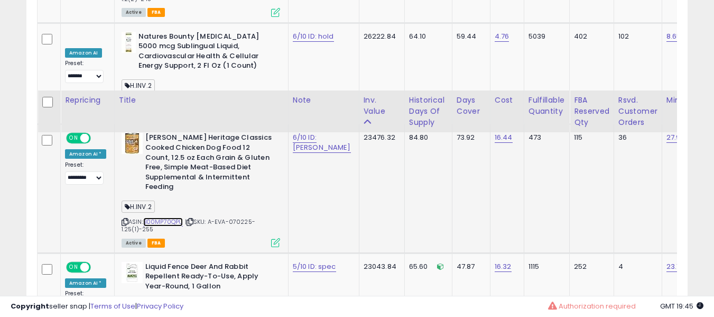
scroll to position [991, 0]
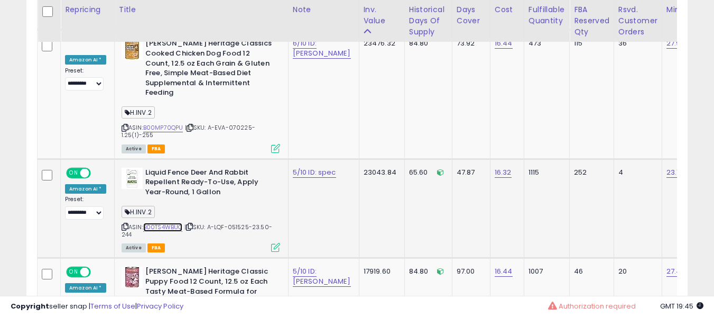
click at [154, 223] on link "B00TS4WBUQ" at bounding box center [163, 227] width 40 height 9
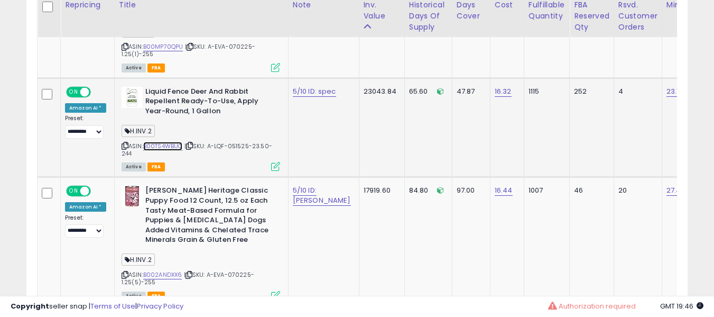
scroll to position [1077, 0]
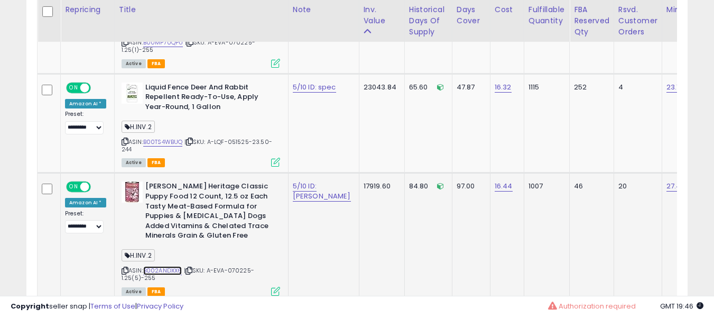
click at [174, 266] on link "B002ANDXX6" at bounding box center [162, 270] width 39 height 9
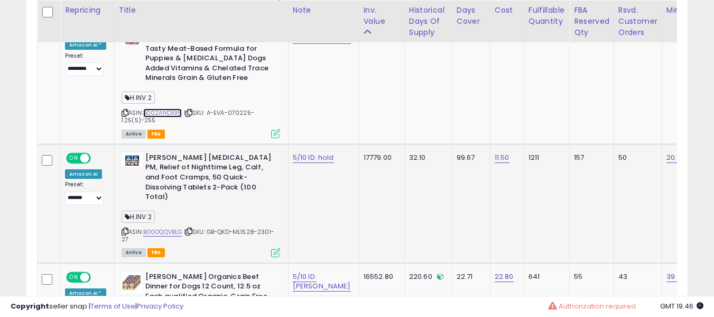
scroll to position [1235, 0]
click at [157, 196] on div "ASIN: B00OQQVBLG | SKU: GB-QKD-ML1528-2301-27 Active FBA" at bounding box center [201, 203] width 159 height 103
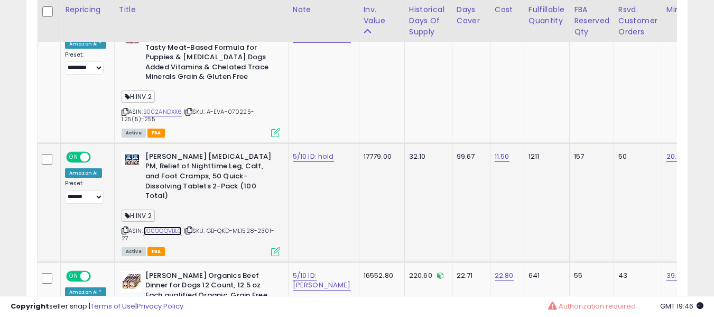
click at [159, 226] on link "B00OQQVBLG" at bounding box center [162, 230] width 39 height 9
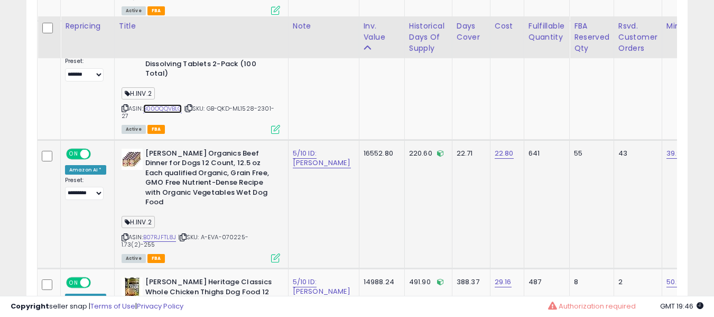
scroll to position [1375, 0]
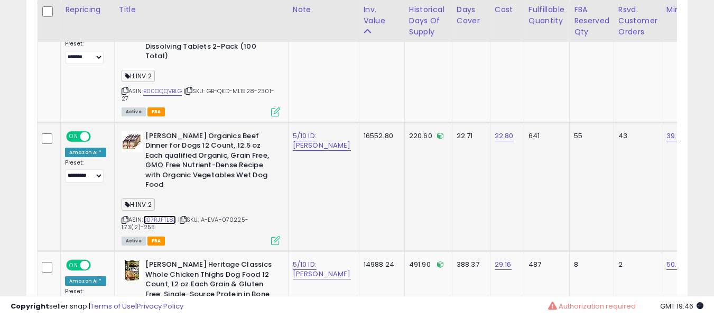
click at [149, 215] on link "B07RJFTL8J" at bounding box center [159, 219] width 33 height 9
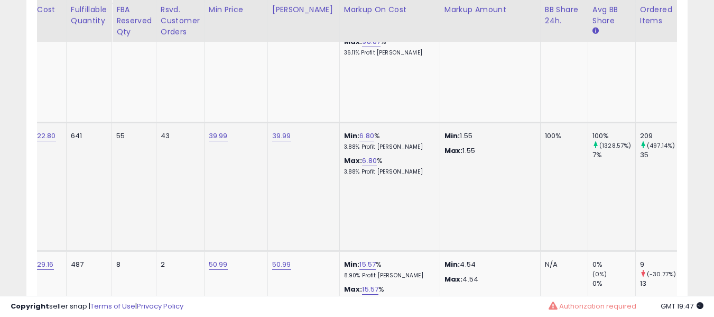
scroll to position [0, 232]
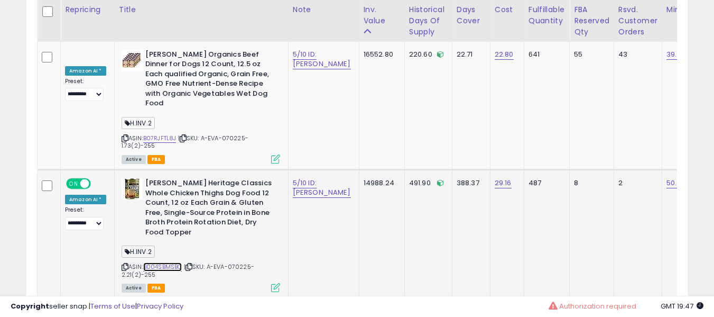
click at [163, 262] on link "B004SBMSBQ" at bounding box center [162, 266] width 39 height 9
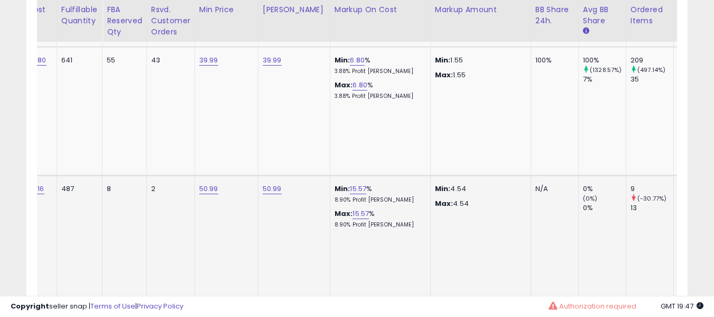
scroll to position [0, 170]
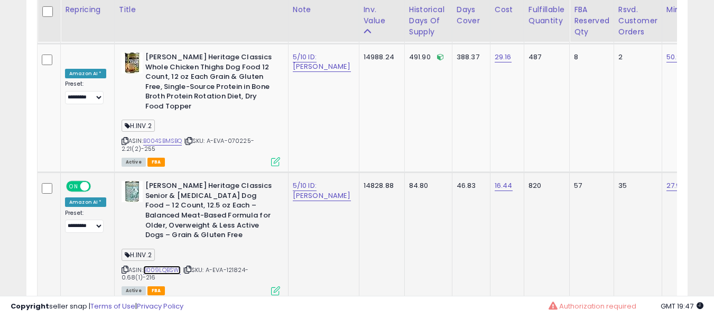
click at [150, 265] on link "B009LQBSWI" at bounding box center [162, 269] width 38 height 9
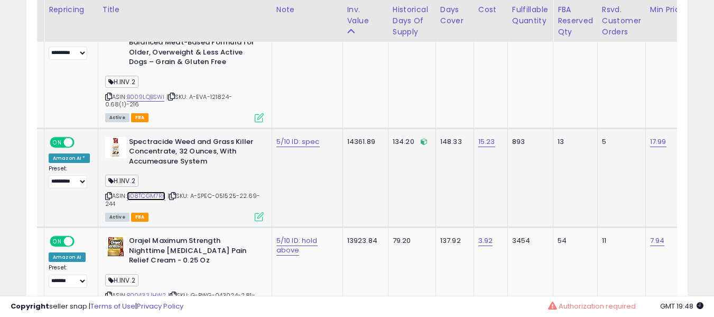
click at [150, 191] on link "B08TCGM7RK" at bounding box center [146, 195] width 39 height 9
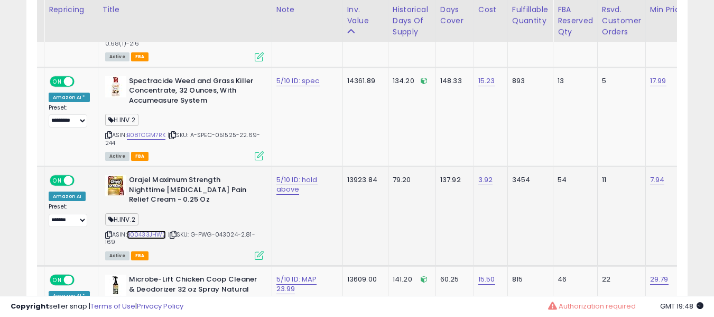
click at [157, 230] on link "B00433JHW2" at bounding box center [147, 234] width 40 height 9
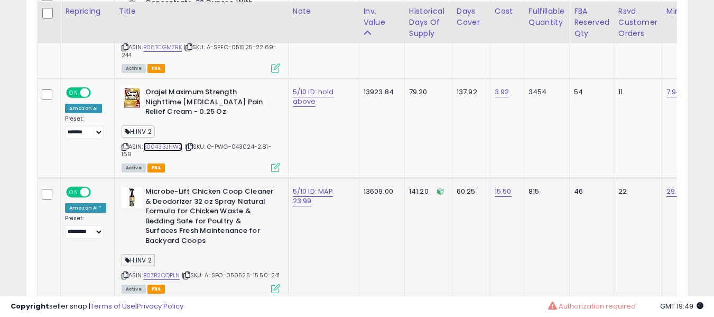
scroll to position [1906, 0]
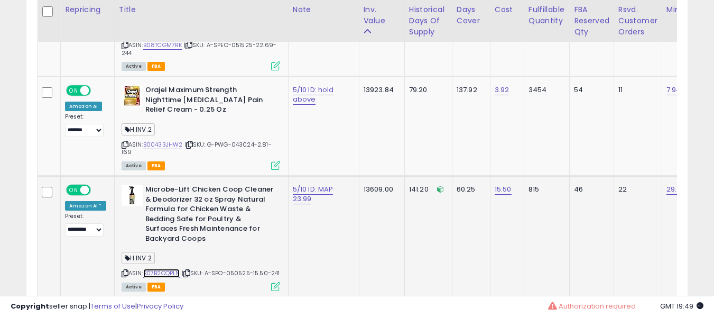
click at [168, 269] on link "B07B2CQPLN" at bounding box center [161, 273] width 37 height 9
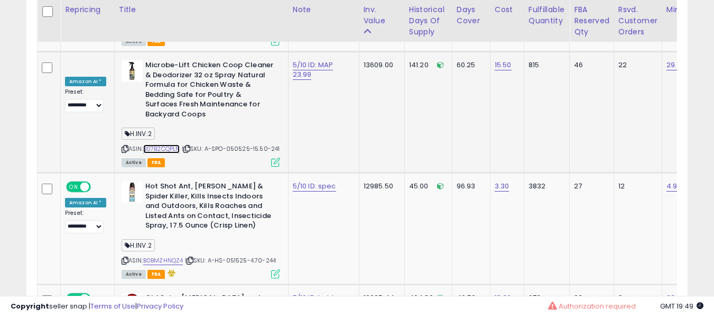
scroll to position [2069, 0]
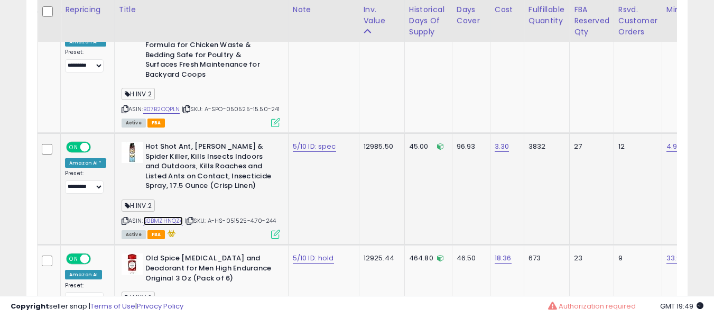
click at [172, 216] on link "B0BMZHNQZ4" at bounding box center [163, 220] width 40 height 9
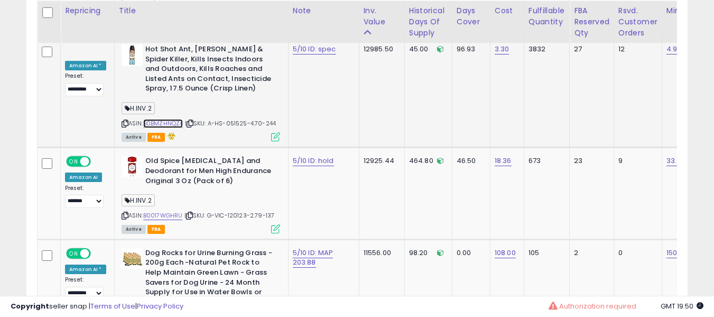
scroll to position [2168, 0]
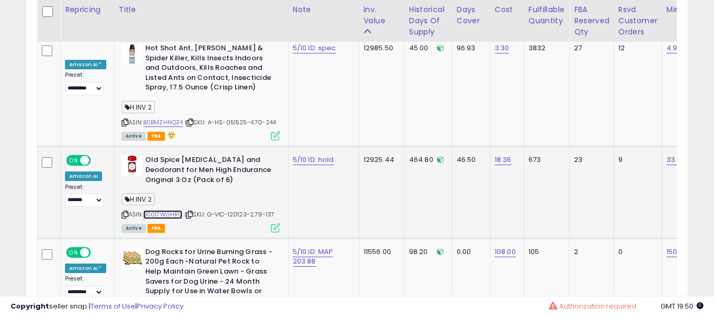
click at [179, 210] on link "B0017WGHRU" at bounding box center [163, 214] width 40 height 9
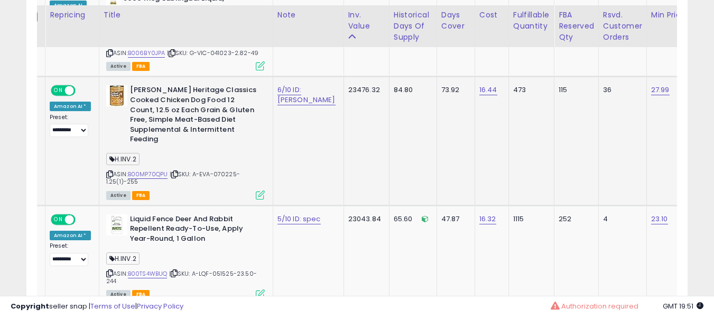
scroll to position [951, 0]
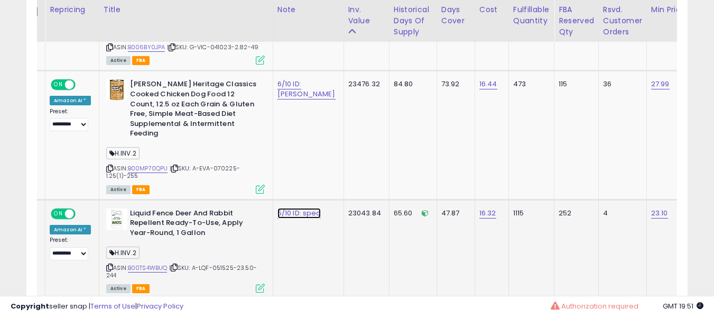
click at [283, 208] on link "5/10 ID: spec" at bounding box center [299, 213] width 43 height 11
type input "**********"
click button "submit" at bounding box center [317, 167] width 18 height 16
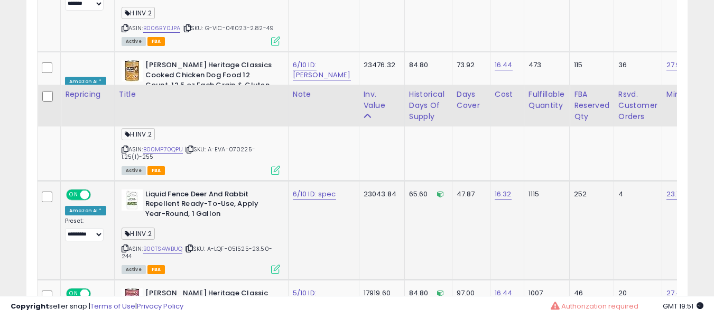
scroll to position [1054, 0]
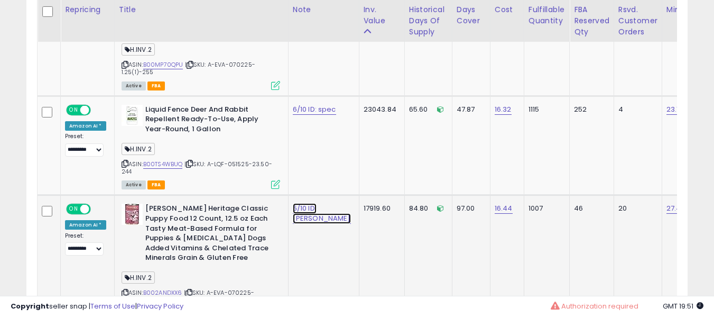
click at [293, 203] on link "5/10 ID: [PERSON_NAME]" at bounding box center [322, 213] width 58 height 20
type input "**********"
click button "submit" at bounding box center [335, 162] width 18 height 16
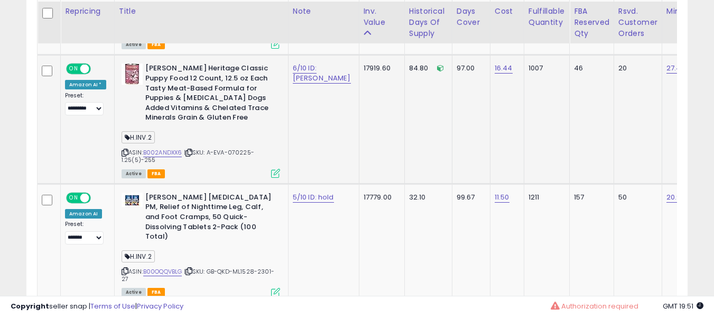
scroll to position [1196, 0]
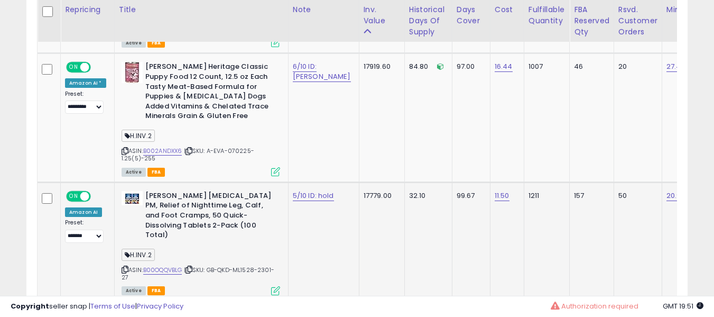
click at [296, 191] on td "5/10 ID: hold" at bounding box center [323, 241] width 71 height 119
click at [302, 190] on link "5/10 ID: hold" at bounding box center [313, 195] width 41 height 11
type input "**********"
click button "submit" at bounding box center [333, 149] width 18 height 16
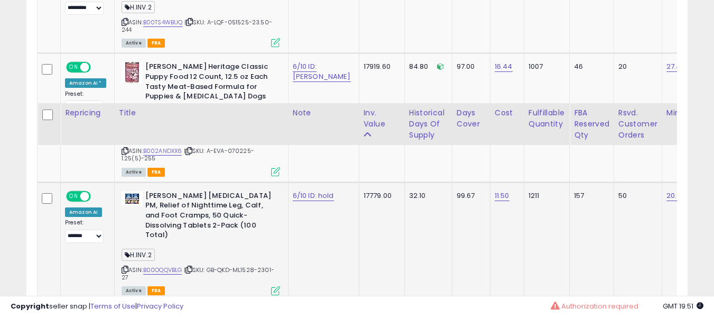
scroll to position [1300, 0]
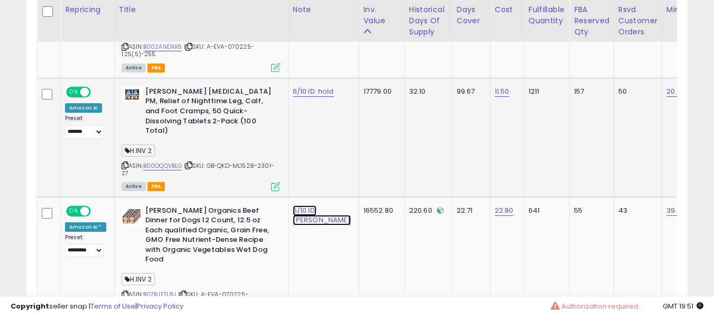
click at [302, 205] on link "5/10 ID: [PERSON_NAME]" at bounding box center [322, 215] width 58 height 20
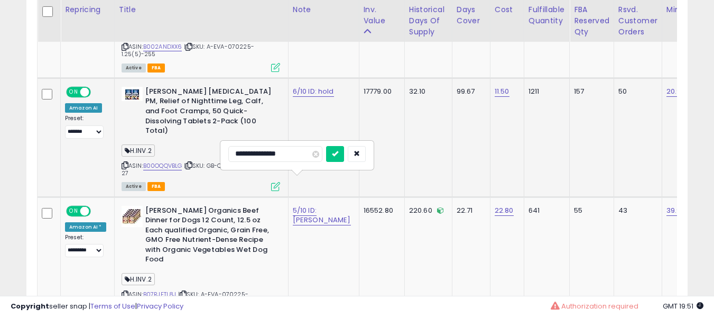
type input "**********"
click button "submit" at bounding box center [335, 154] width 18 height 16
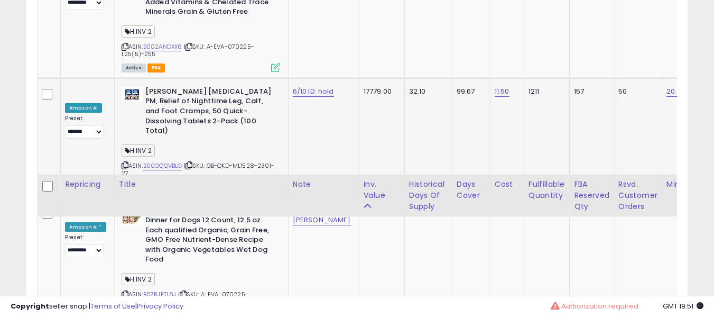
scroll to position [1475, 0]
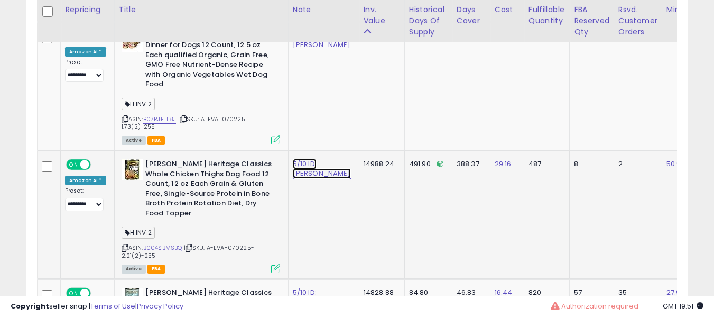
click at [296, 159] on link "5/10 ID: [PERSON_NAME]" at bounding box center [322, 169] width 58 height 20
type input "*"
type input "**********"
click button "submit" at bounding box center [335, 98] width 18 height 16
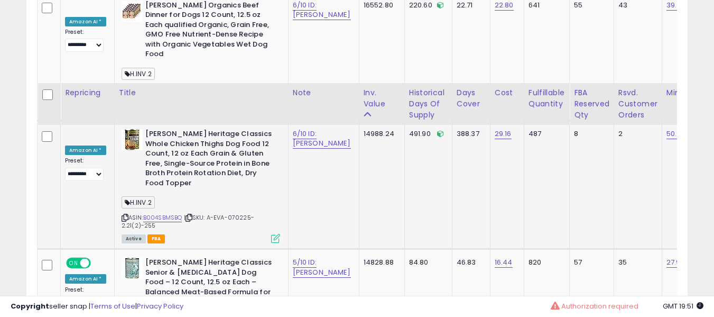
scroll to position [1589, 0]
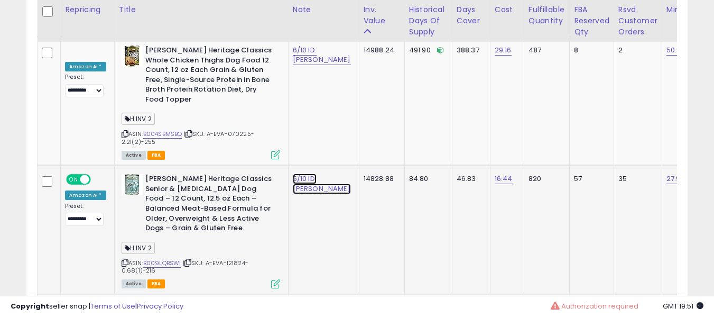
click at [306, 173] on link "5/10 ID: [PERSON_NAME]" at bounding box center [322, 183] width 58 height 20
type input "*******"
type input "**********"
click button "submit" at bounding box center [335, 113] width 18 height 16
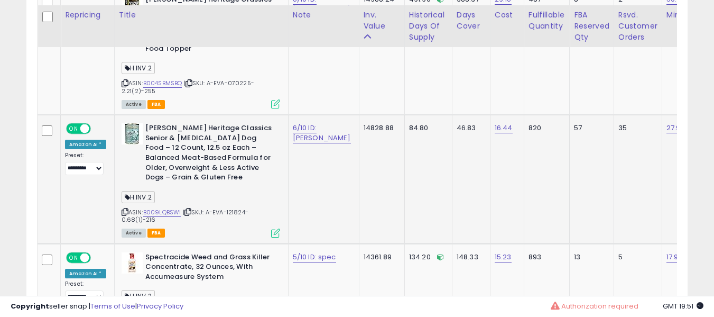
scroll to position [1650, 0]
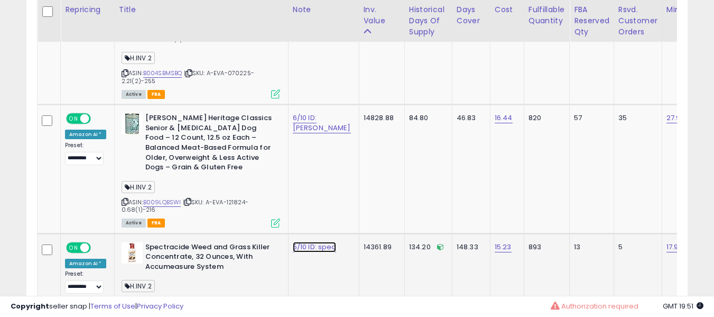
click at [297, 242] on link "5/10 ID: spec" at bounding box center [314, 247] width 43 height 11
type input "******"
type input "**********"
click button "submit" at bounding box center [333, 180] width 18 height 16
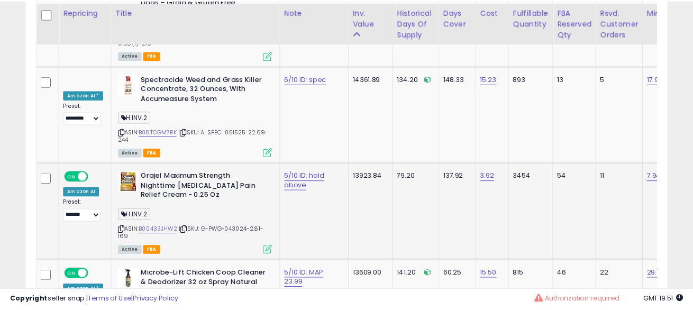
scroll to position [1818, 0]
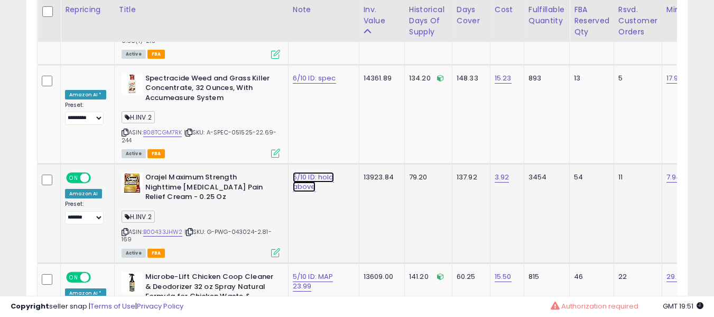
click at [305, 172] on link "5/10 ID: hold above" at bounding box center [313, 182] width 41 height 20
type input "**********"
click button "submit" at bounding box center [333, 111] width 18 height 16
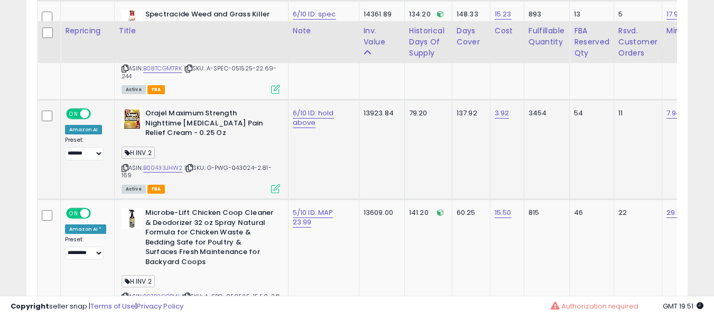
scroll to position [1905, 0]
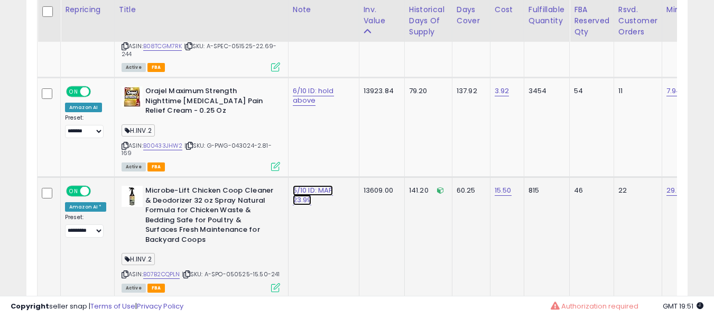
click at [293, 185] on link "5/10 ID: MAP 23.99" at bounding box center [313, 195] width 41 height 20
type input "**********"
click button "submit" at bounding box center [333, 124] width 18 height 16
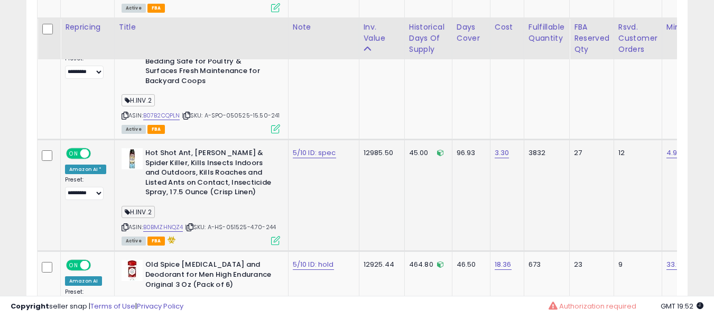
scroll to position [2058, 0]
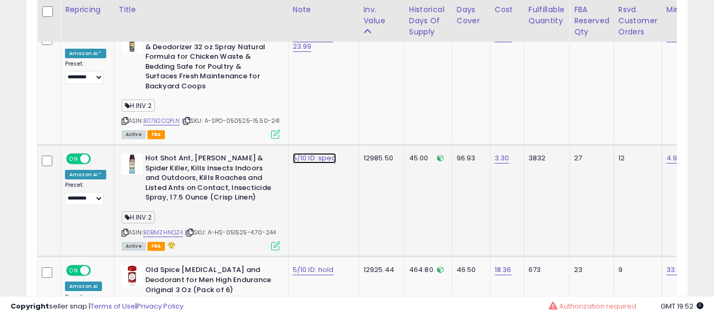
click at [302, 153] on link "5/10 ID: spec" at bounding box center [314, 158] width 43 height 11
type input "**********"
click button "submit" at bounding box center [333, 99] width 18 height 16
click at [302, 264] on link "5/10 ID: hold" at bounding box center [313, 269] width 41 height 11
type input "**********"
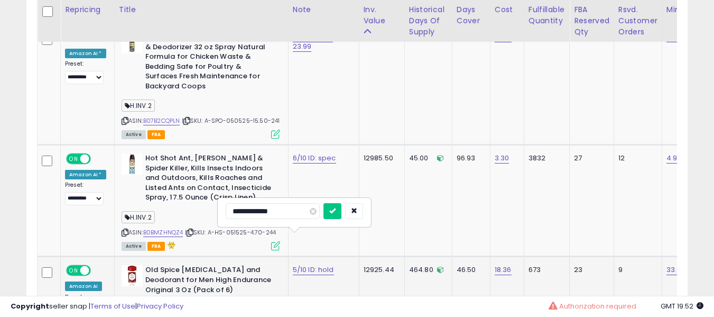
click button "submit" at bounding box center [333, 211] width 18 height 16
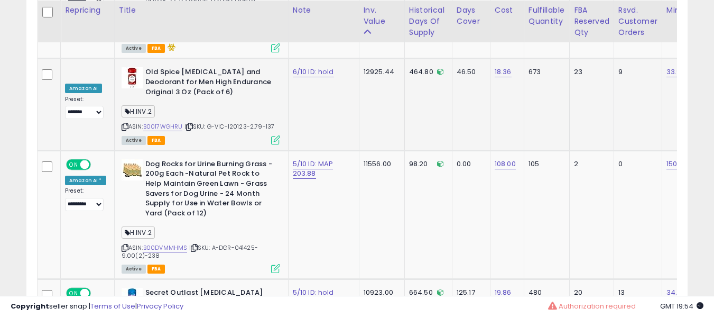
scroll to position [2256, 0]
click at [169, 243] on link "B00DVMMHMS" at bounding box center [165, 247] width 44 height 9
click at [296, 158] on link "5/10 ID: MAP 203.88" at bounding box center [313, 168] width 41 height 20
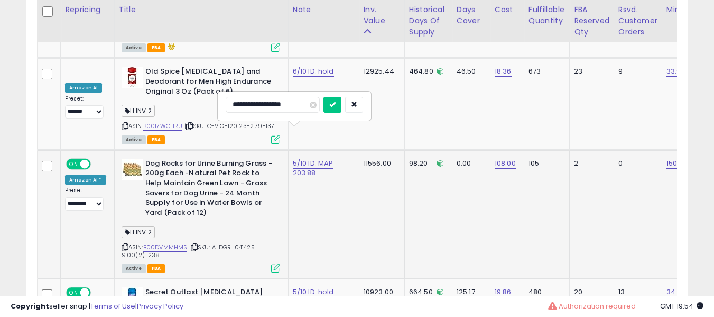
type input "**********"
click button "submit" at bounding box center [333, 105] width 18 height 16
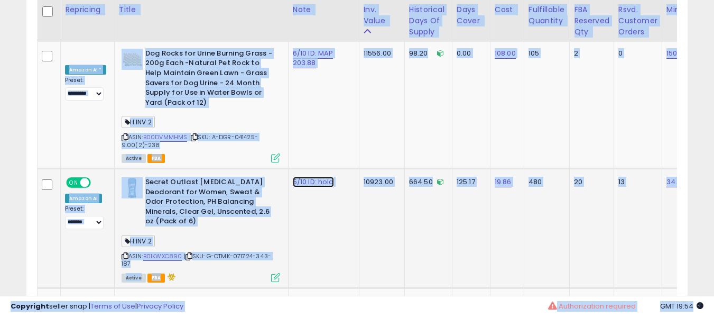
click at [295, 177] on link "5/10 ID: hold" at bounding box center [313, 182] width 41 height 11
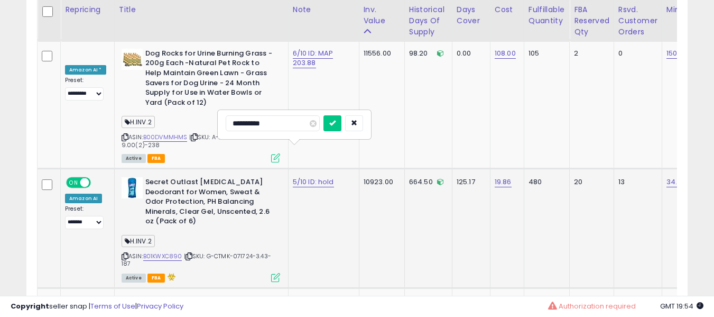
type input "**********"
click button "submit" at bounding box center [333, 123] width 18 height 16
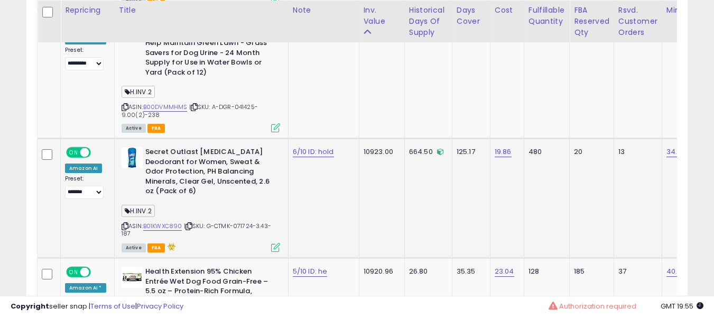
scroll to position [2397, 0]
click at [166, 221] on link "B01KWXC890" at bounding box center [162, 225] width 39 height 9
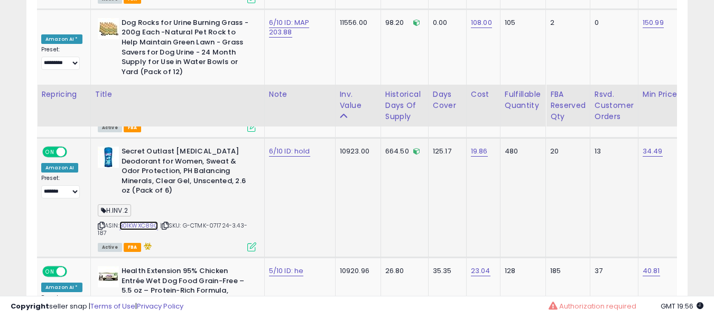
scroll to position [2487, 0]
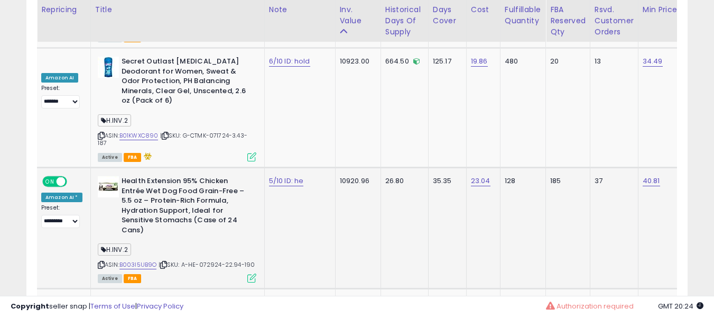
click at [201, 179] on b "Health Extension 95% Chicken Entrée Wet Dog Food Grain-Free – 5.5 oz – Protein-…" at bounding box center [186, 206] width 128 height 61
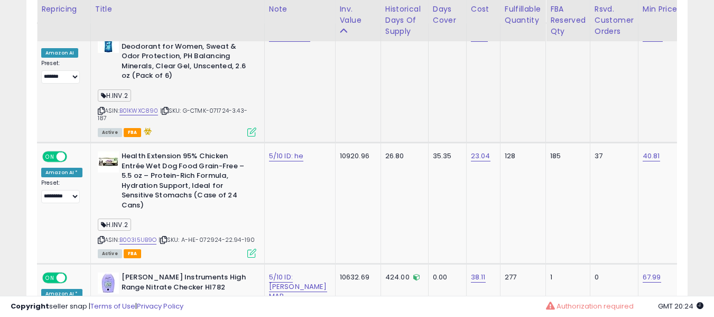
scroll to position [2510, 0]
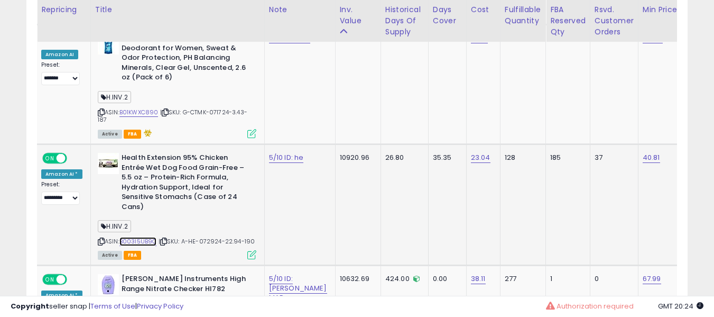
click at [144, 237] on link "B003I5UB9O" at bounding box center [138, 241] width 38 height 9
click at [265, 144] on td "5/10 ID: he" at bounding box center [299, 204] width 71 height 121
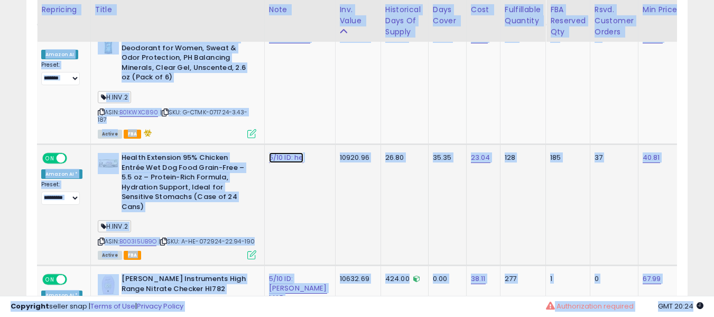
click at [272, 152] on link "5/10 ID: he" at bounding box center [286, 157] width 35 height 11
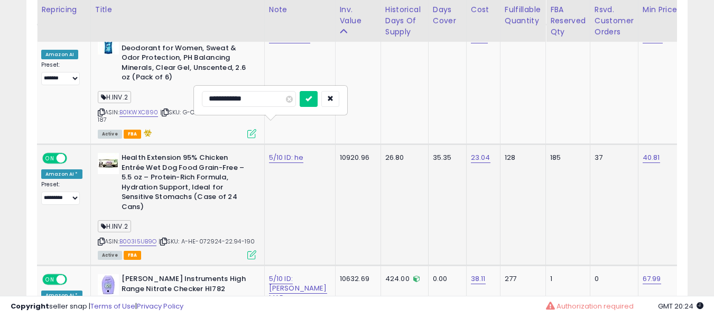
type input "**********"
type input "******"
type input "**********"
click button "submit" at bounding box center [309, 99] width 18 height 16
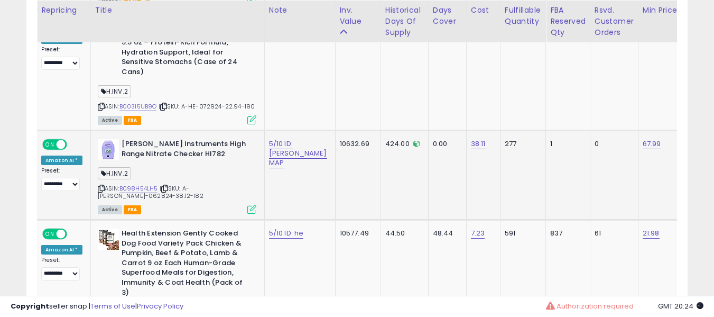
scroll to position [2644, 0]
click at [139, 185] on link "B098H54LH5" at bounding box center [138, 189] width 39 height 9
click at [283, 139] on link "5/10 ID: [PERSON_NAME] MAP" at bounding box center [298, 154] width 58 height 30
type input "**********"
click button "submit" at bounding box center [309, 86] width 18 height 16
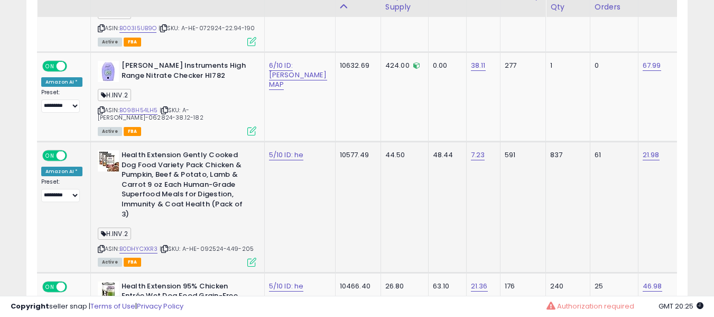
scroll to position [2724, 0]
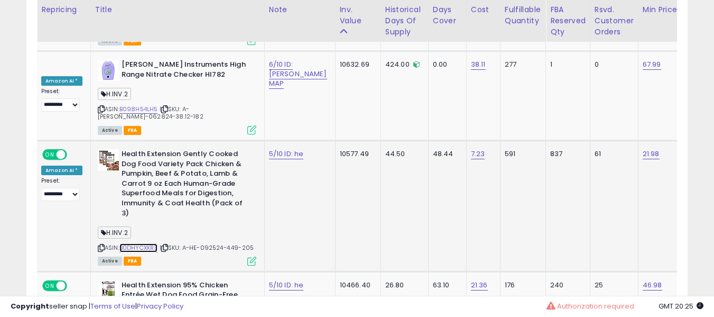
click at [145, 243] on link "B0DHYCXKR3" at bounding box center [138, 247] width 39 height 9
click at [275, 149] on link "5/10 ID: he" at bounding box center [286, 154] width 35 height 11
type input "**********"
click button "submit" at bounding box center [309, 95] width 18 height 16
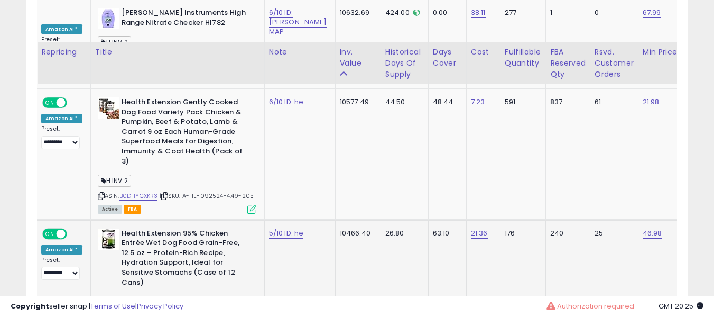
scroll to position [2818, 0]
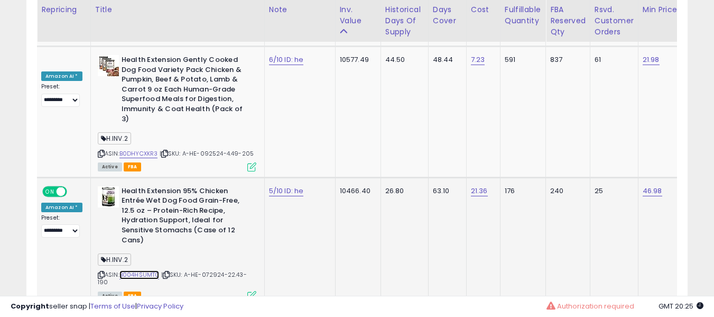
click at [133, 270] on link "B004HSUMT0" at bounding box center [139, 274] width 40 height 9
drag, startPoint x: 289, startPoint y: 141, endPoint x: 288, endPoint y: 148, distance: 7.0
click at [289, 177] on td "5/10 ID: he" at bounding box center [299, 241] width 71 height 128
click at [288, 186] on link "5/10 ID: he" at bounding box center [286, 191] width 35 height 11
type input "**********"
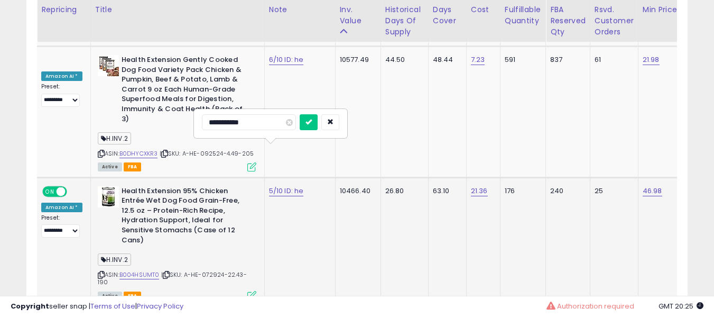
click button "submit" at bounding box center [309, 122] width 18 height 16
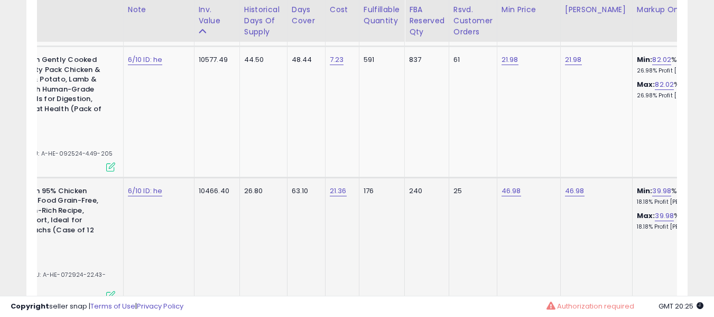
scroll to position [0, 47]
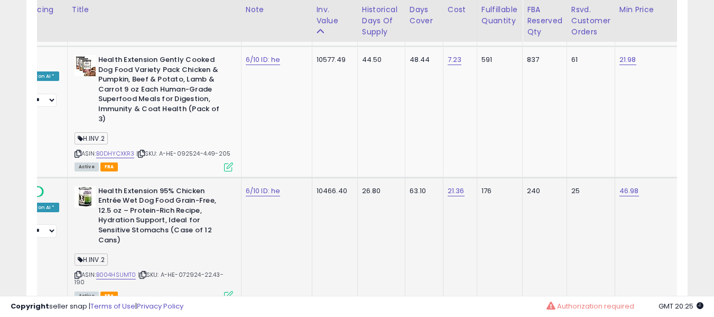
click at [205, 209] on tr "**********" at bounding box center [692, 241] width 1405 height 128
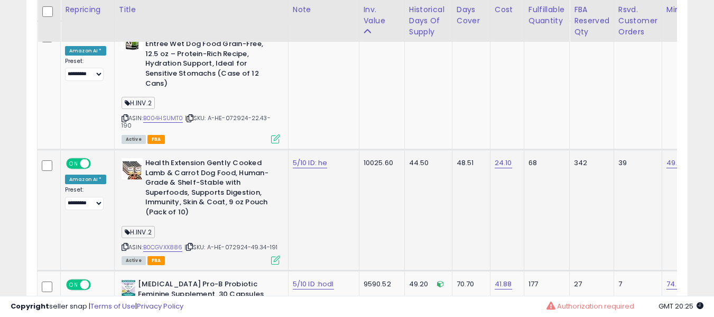
scroll to position [2974, 0]
click at [166, 243] on link "B0CGVXX886" at bounding box center [163, 247] width 40 height 9
click at [295, 158] on link "5/10 ID: he" at bounding box center [310, 163] width 35 height 11
type input "**********"
click button "submit" at bounding box center [333, 87] width 18 height 16
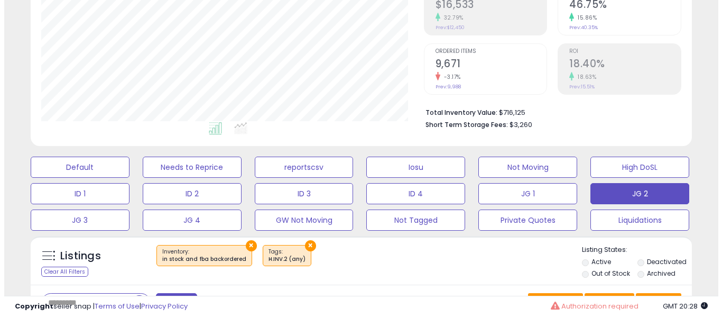
scroll to position [176, 0]
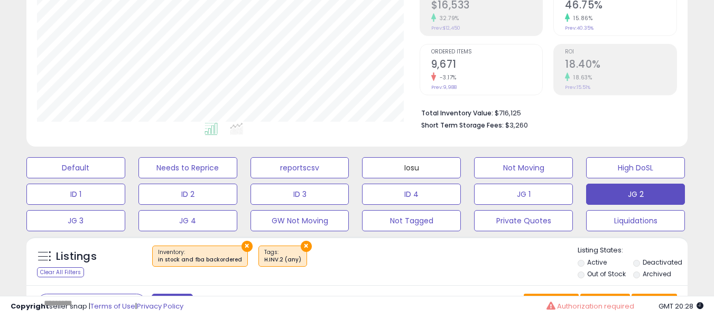
click at [375, 162] on button "Iosu" at bounding box center [411, 167] width 99 height 21
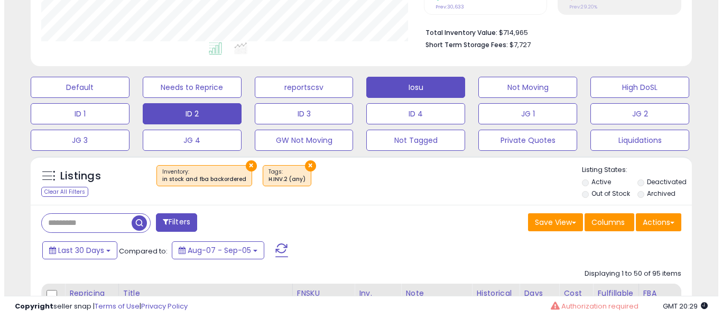
scroll to position [257, 0]
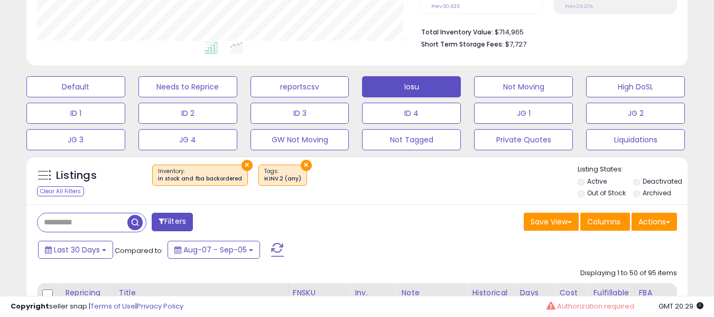
click at [97, 223] on input "text" at bounding box center [83, 222] width 90 height 19
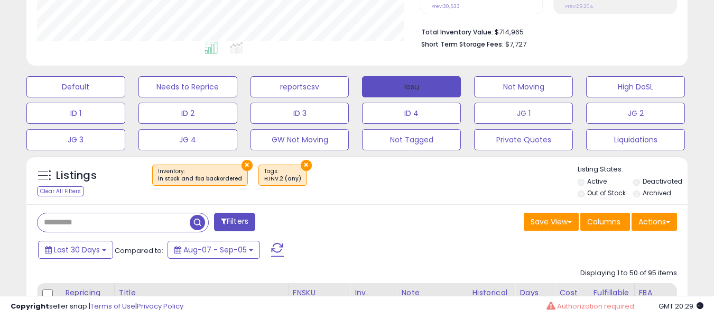
click at [382, 84] on button "Iosu" at bounding box center [411, 86] width 99 height 21
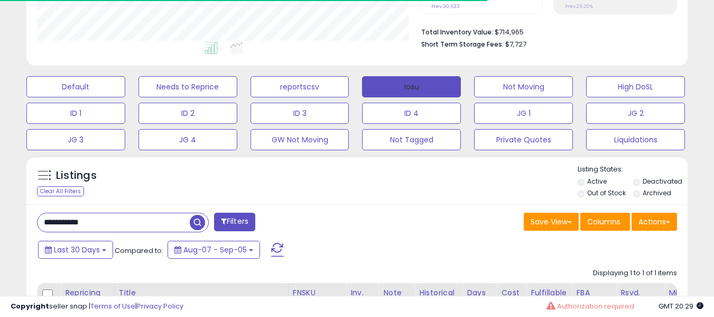
scroll to position [528519, 528353]
click at [100, 201] on div "Listings Clear All Filters" at bounding box center [356, 179] width 661 height 49
click at [111, 232] on div "**********" at bounding box center [193, 223] width 328 height 21
paste input "text"
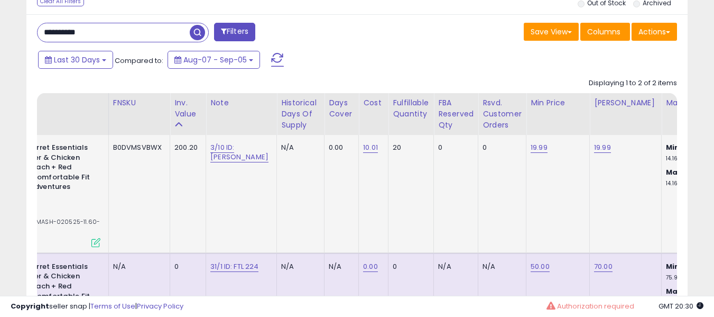
scroll to position [0, 183]
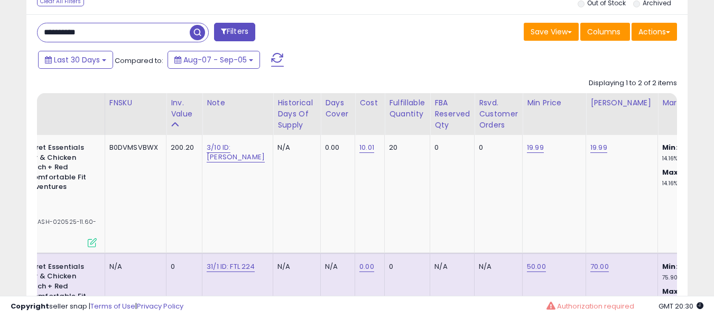
paste input "text"
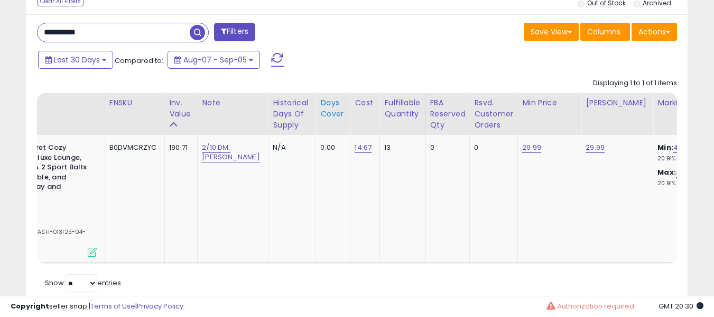
scroll to position [0, 0]
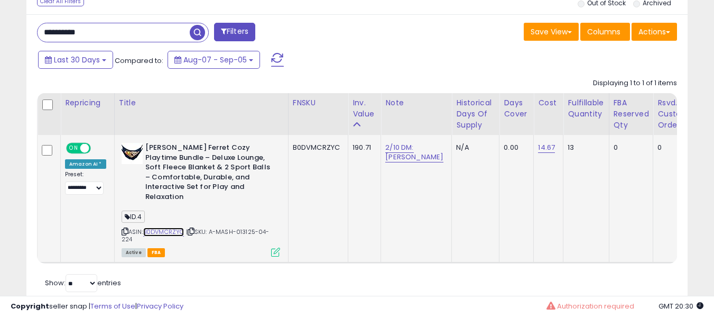
click at [161, 232] on link "B0DVMCRZYC" at bounding box center [163, 231] width 41 height 9
click at [142, 41] on input "**********" at bounding box center [114, 32] width 152 height 19
paste input "text"
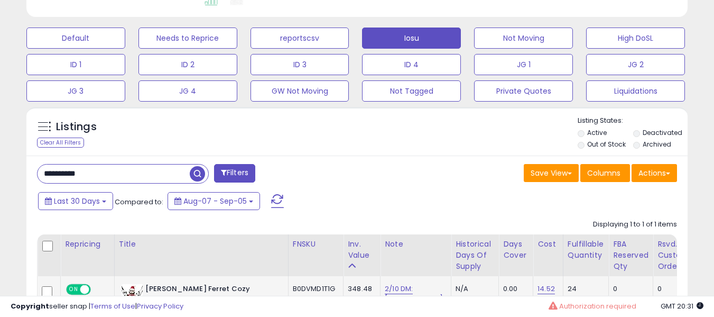
scroll to position [466, 0]
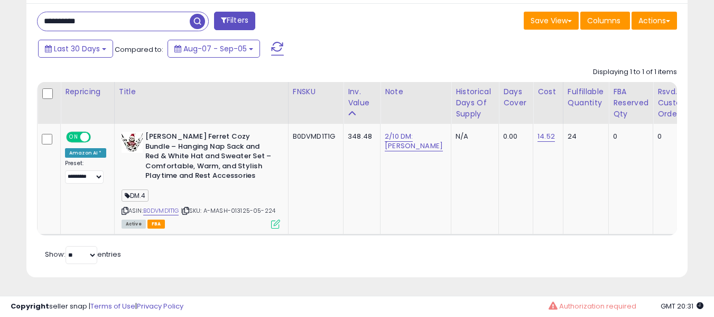
paste input "text"
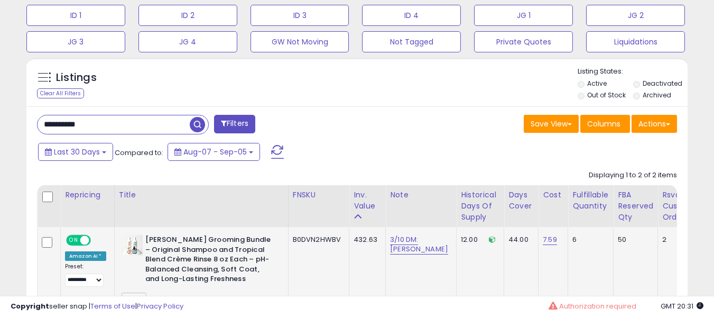
scroll to position [413, 0]
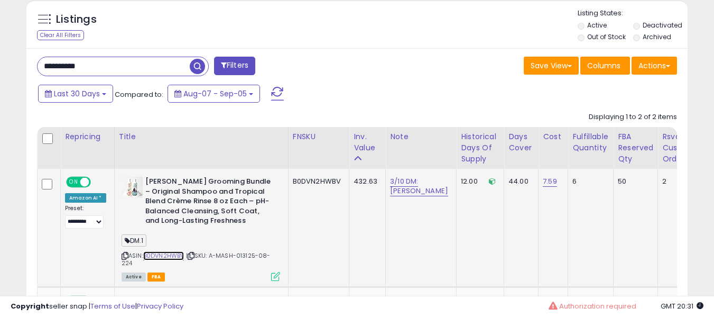
click at [164, 259] on link "B0DVN2HWBV" at bounding box center [163, 255] width 41 height 9
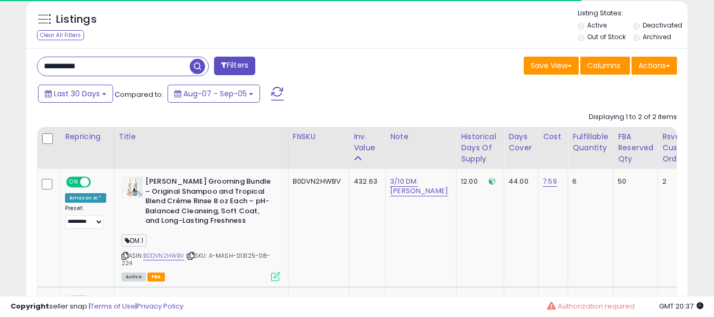
click at [106, 65] on input "**********" at bounding box center [114, 66] width 152 height 19
paste input "text"
type input "**********"
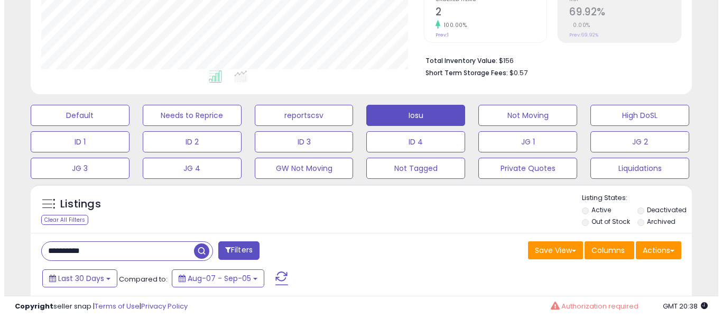
scroll to position [229, 0]
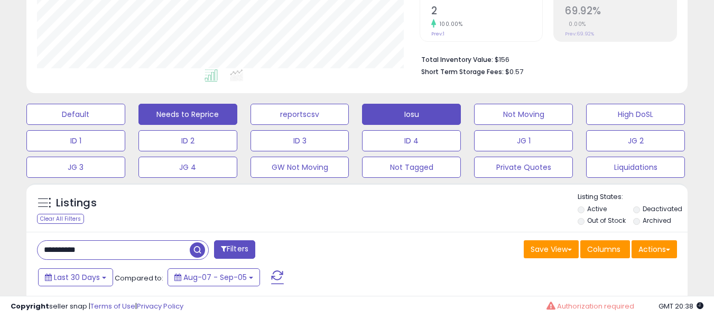
click at [169, 119] on button "Needs to Reprice" at bounding box center [188, 114] width 99 height 21
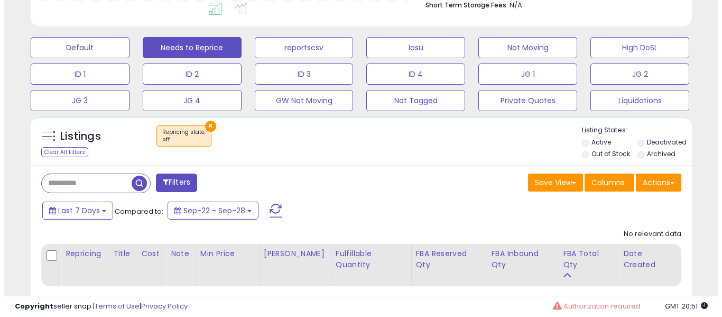
scroll to position [295, 0]
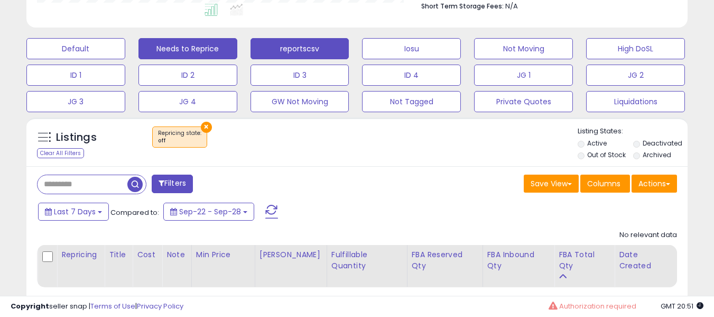
click at [312, 43] on button "reportscsv" at bounding box center [300, 48] width 99 height 21
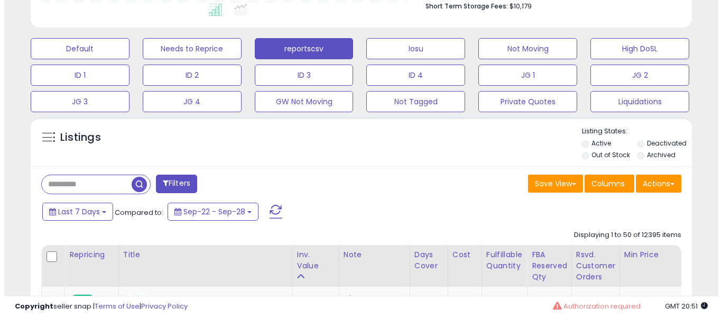
scroll to position [217, 383]
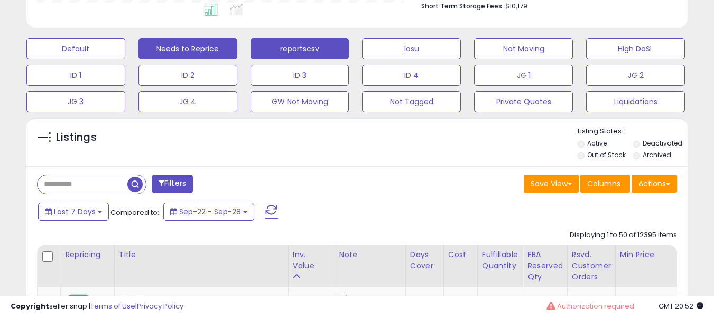
click at [168, 50] on button "Needs to Reprice" at bounding box center [188, 48] width 99 height 21
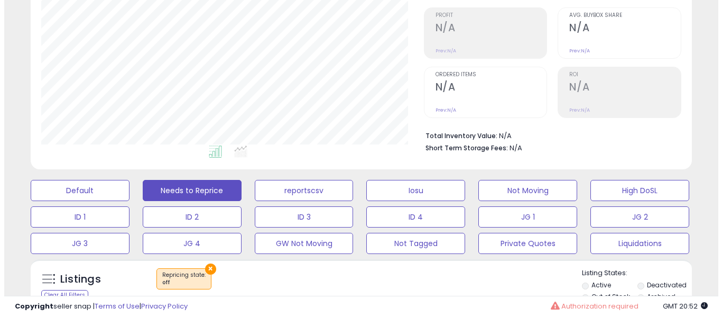
scroll to position [154, 0]
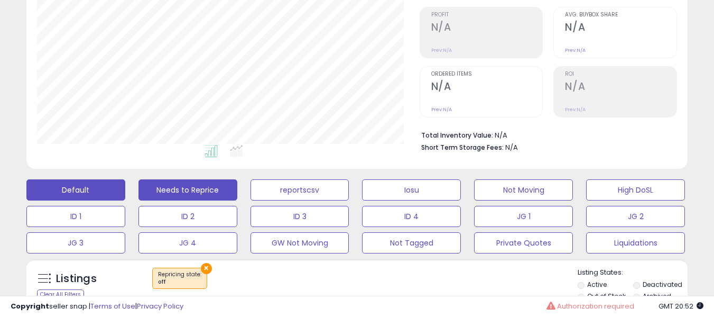
click at [99, 183] on button "Default" at bounding box center [75, 189] width 99 height 21
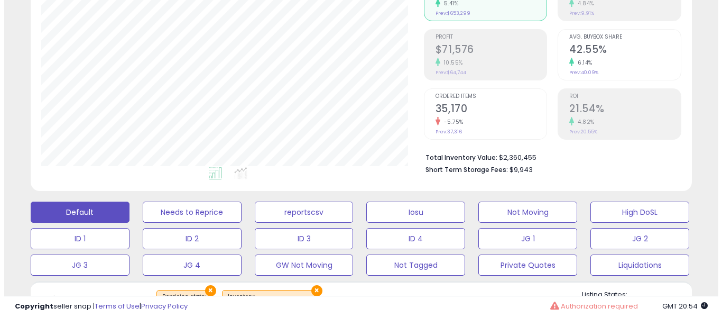
scroll to position [133, 0]
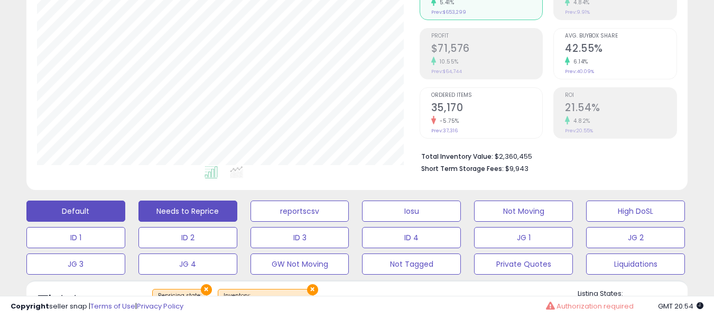
click at [202, 215] on button "Needs to Reprice" at bounding box center [188, 210] width 99 height 21
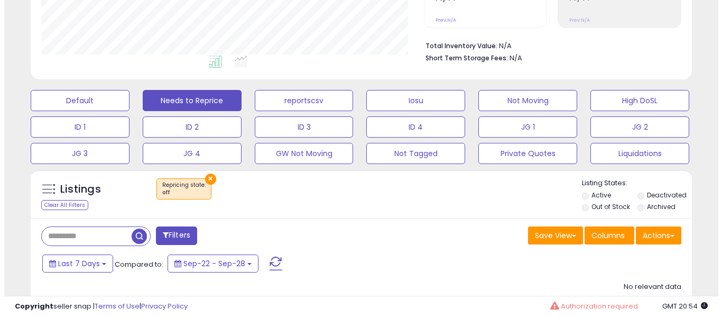
scroll to position [217, 383]
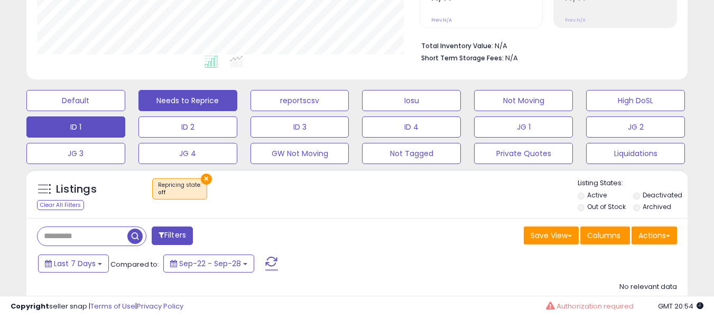
click at [116, 121] on button "ID 1" at bounding box center [75, 126] width 99 height 21
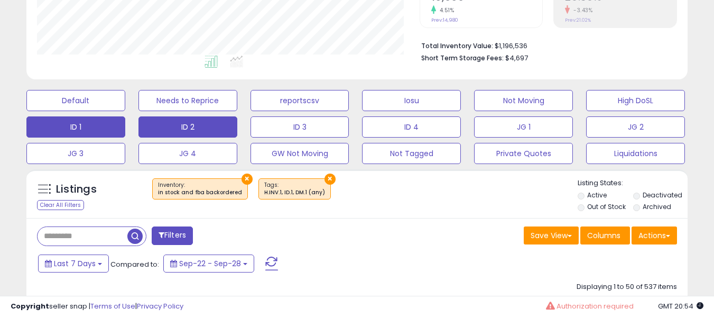
click at [210, 130] on button "ID 2" at bounding box center [188, 126] width 99 height 21
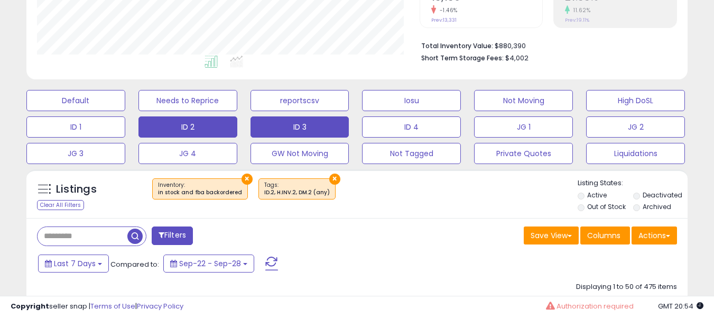
click at [289, 130] on button "ID 3" at bounding box center [300, 126] width 99 height 21
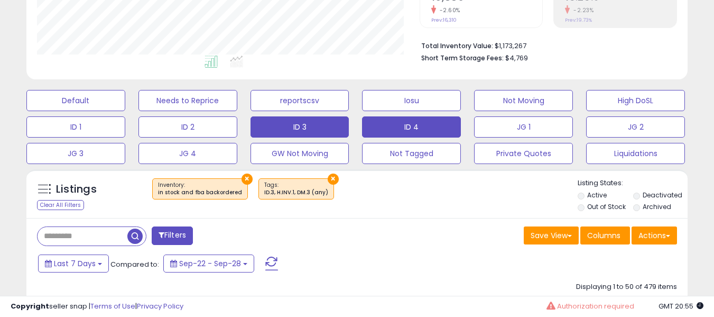
click at [381, 117] on button "ID 4" at bounding box center [411, 126] width 99 height 21
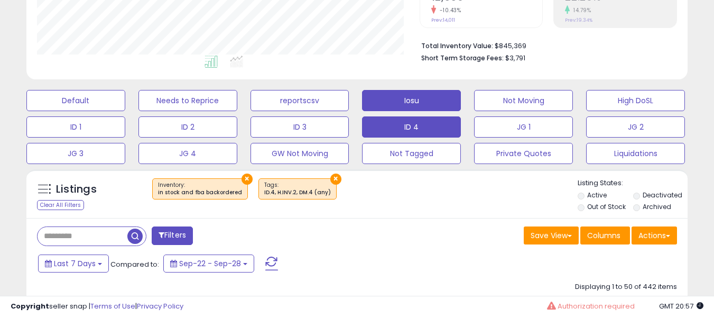
click at [413, 103] on button "Iosu" at bounding box center [411, 100] width 99 height 21
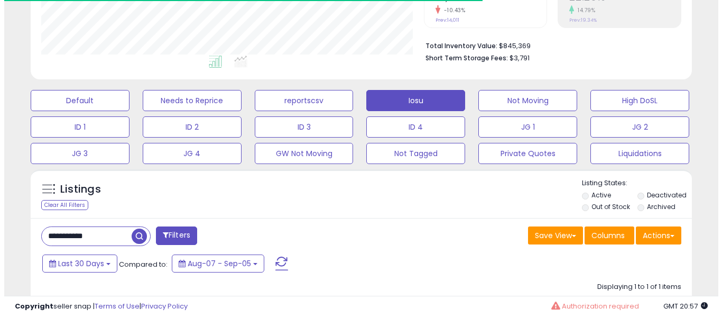
scroll to position [528519, 528353]
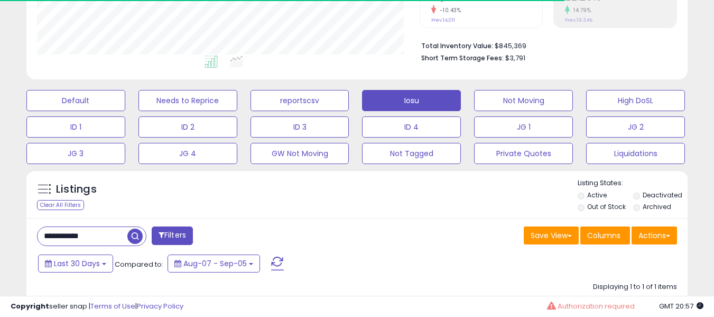
click at [101, 229] on input "**********" at bounding box center [83, 236] width 90 height 19
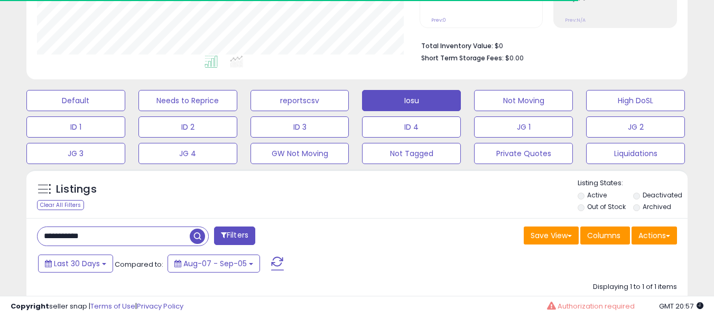
paste input "text"
type input "**********"
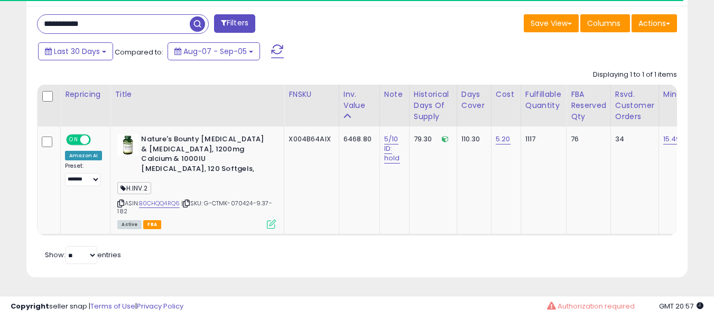
scroll to position [463, 0]
click at [169, 199] on link "B0CHQQ4RQ6" at bounding box center [159, 203] width 41 height 9
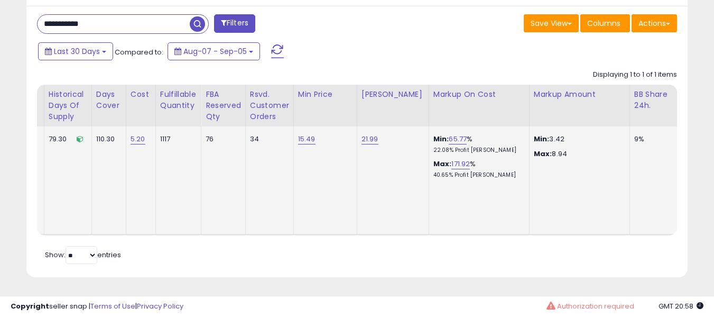
scroll to position [0, 381]
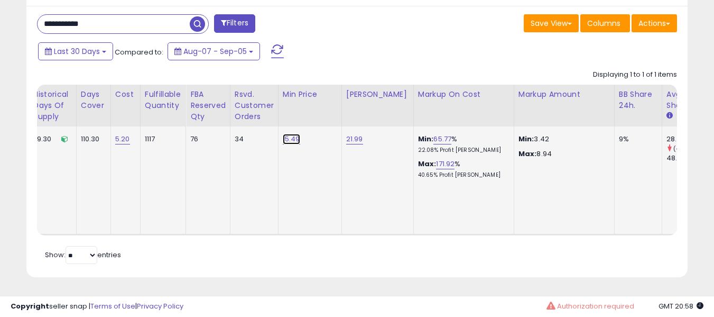
click at [284, 134] on link "15.49" at bounding box center [291, 139] width 17 height 11
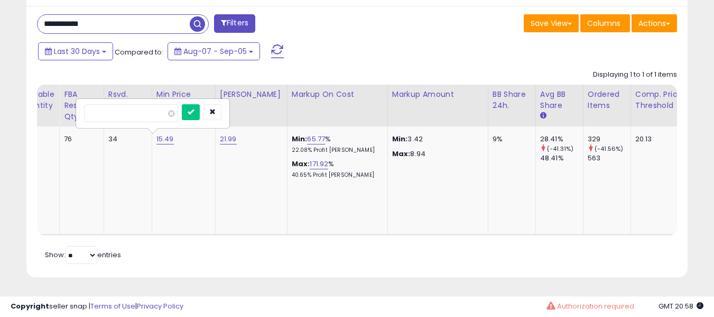
scroll to position [0, 326]
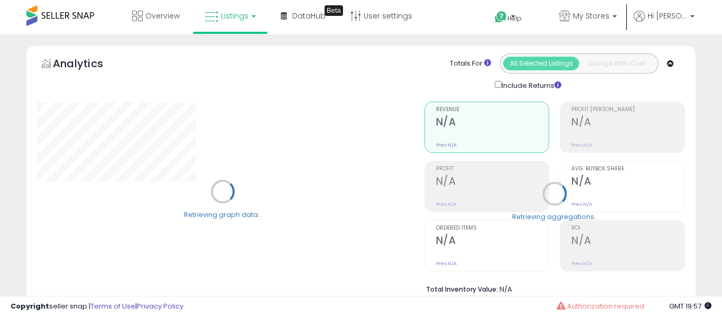
select select "**"
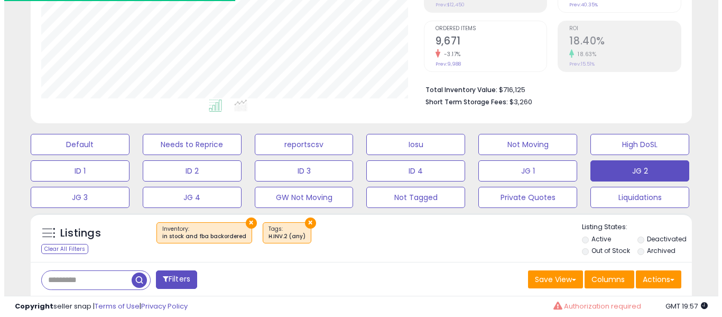
scroll to position [200, 0]
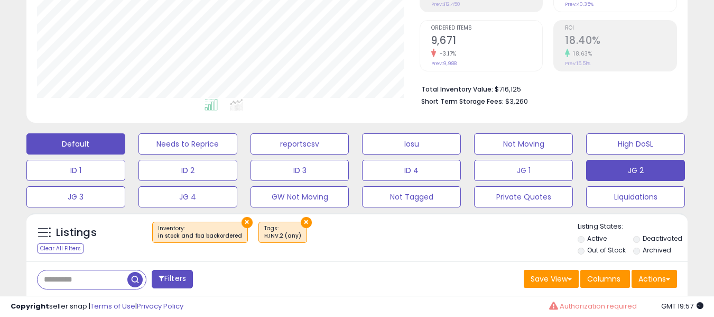
click at [74, 141] on button "Default" at bounding box center [75, 143] width 99 height 21
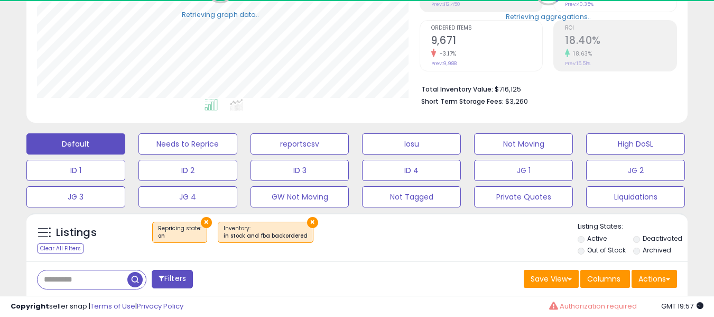
scroll to position [528519, 528353]
click at [86, 276] on input "text" at bounding box center [83, 279] width 90 height 19
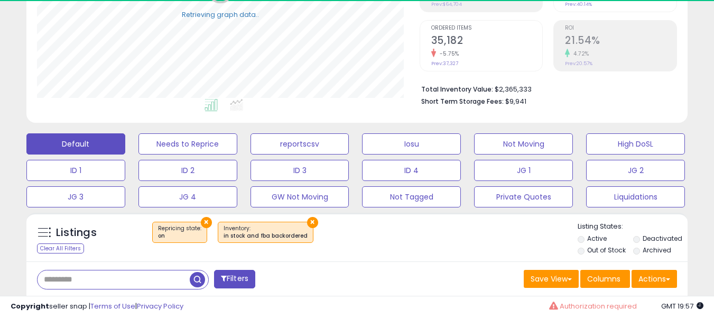
paste input "**********"
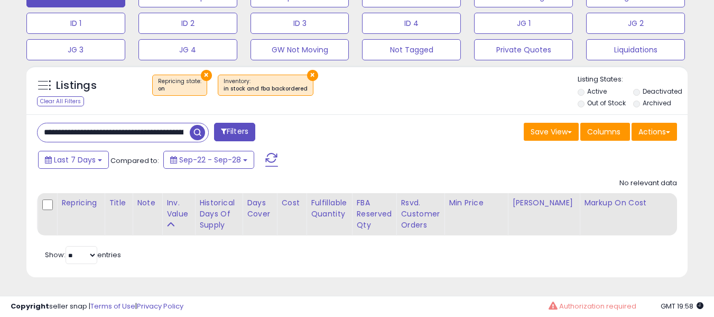
scroll to position [354, 0]
click at [149, 127] on input "**********" at bounding box center [114, 132] width 152 height 19
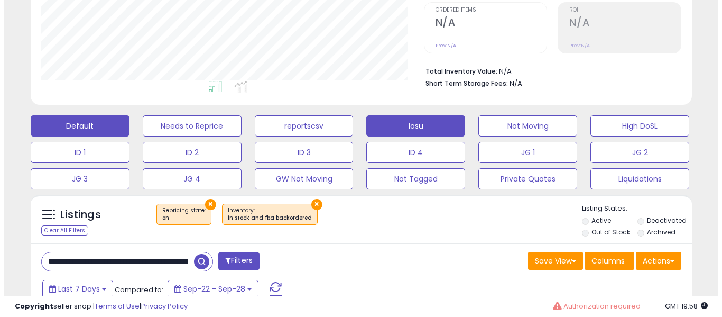
scroll to position [217, 0]
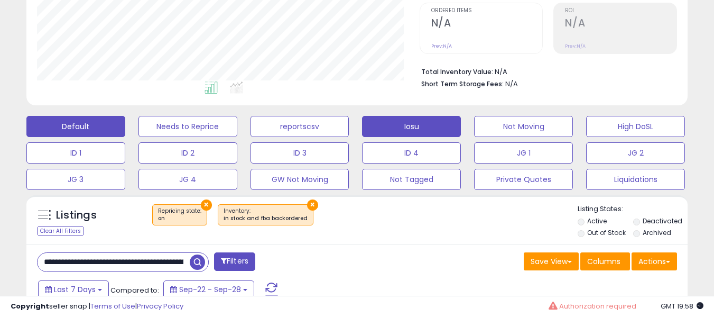
click at [397, 130] on button "Iosu" at bounding box center [411, 126] width 99 height 21
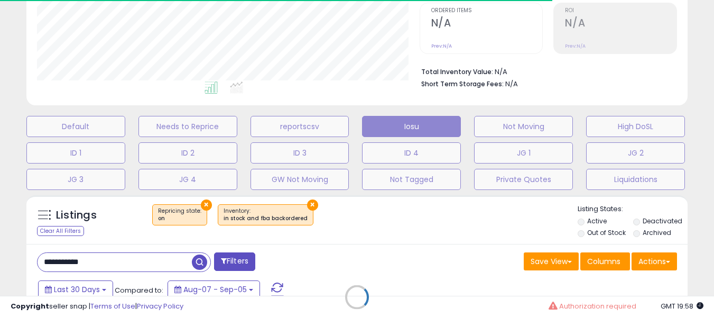
scroll to position [528519, 528353]
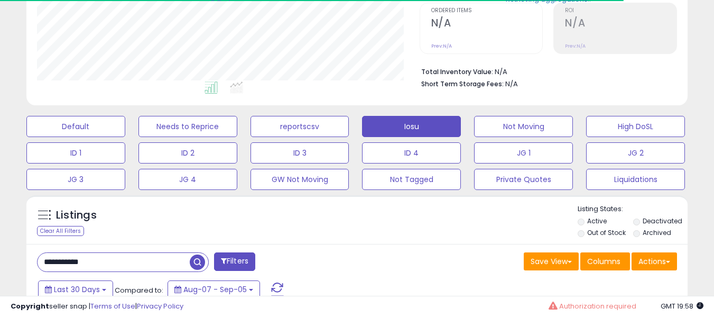
click at [137, 265] on input "**********" at bounding box center [114, 262] width 152 height 19
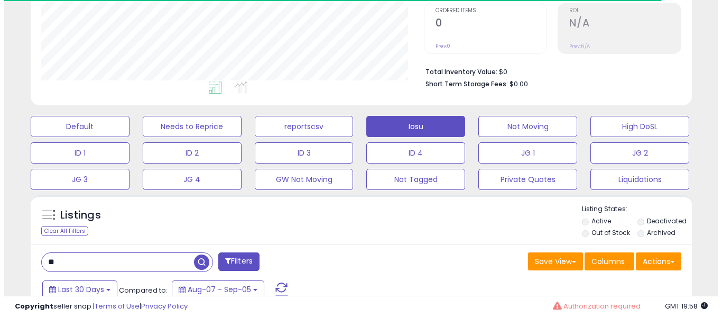
scroll to position [217, 383]
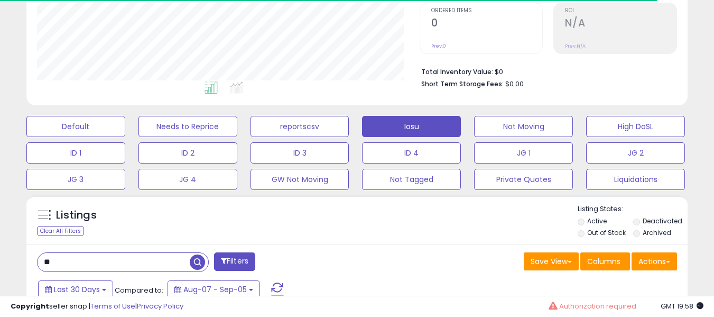
type input "*"
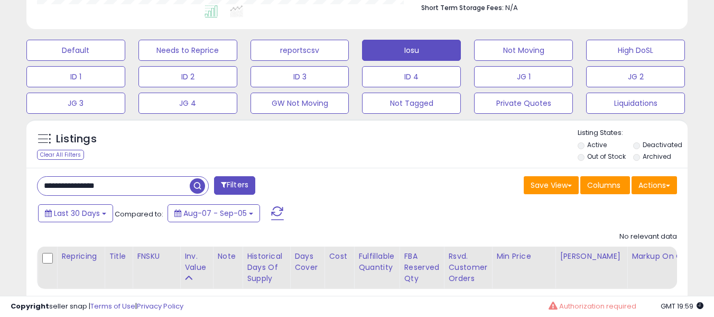
click at [125, 187] on input "**********" at bounding box center [114, 186] width 152 height 19
paste input "**********"
type input "**********"
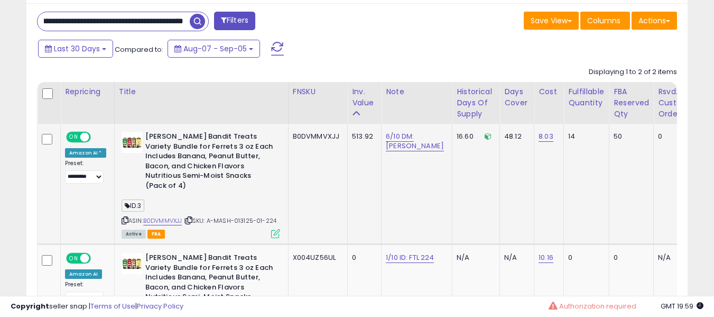
scroll to position [458, 0]
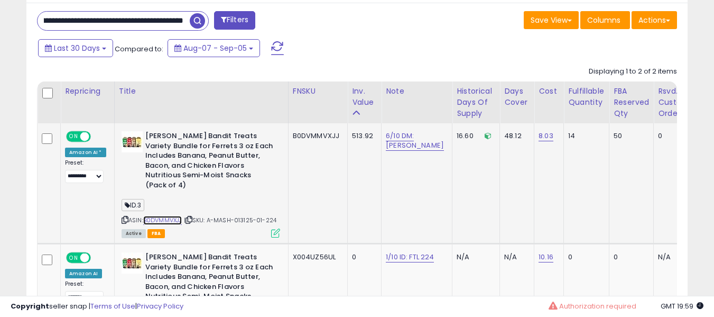
click at [174, 219] on link "B0DVMMVXJJ" at bounding box center [162, 220] width 39 height 9
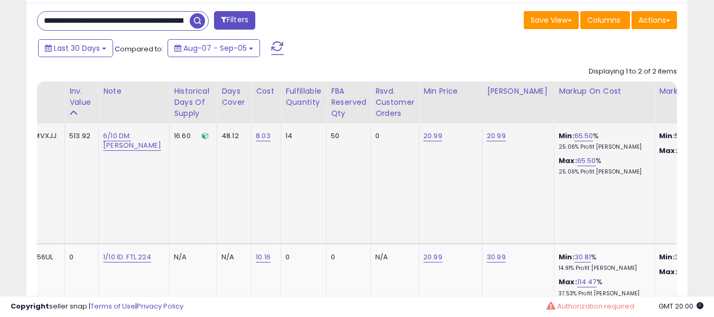
scroll to position [0, 283]
click at [487, 136] on link "20.99" at bounding box center [496, 136] width 19 height 11
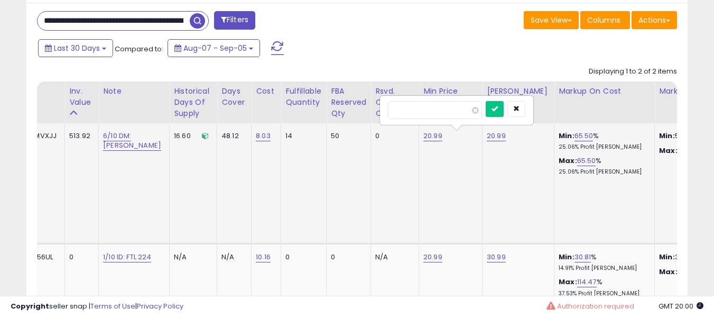
type input "*****"
click button "submit" at bounding box center [495, 109] width 18 height 16
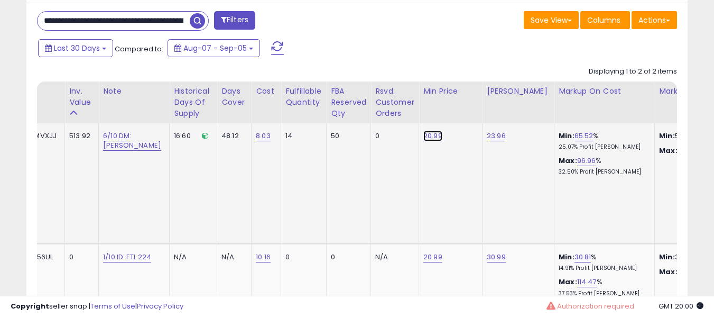
click at [424, 131] on link "20.99" at bounding box center [433, 136] width 19 height 11
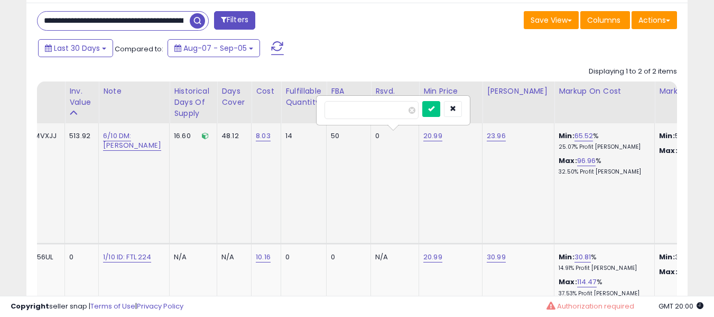
type input "*****"
click button "submit" at bounding box center [431, 109] width 18 height 16
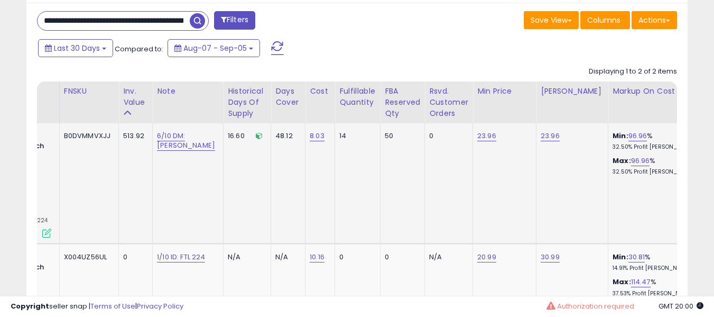
scroll to position [0, 228]
click at [163, 139] on link "6/10 DM: marshall" at bounding box center [187, 141] width 58 height 20
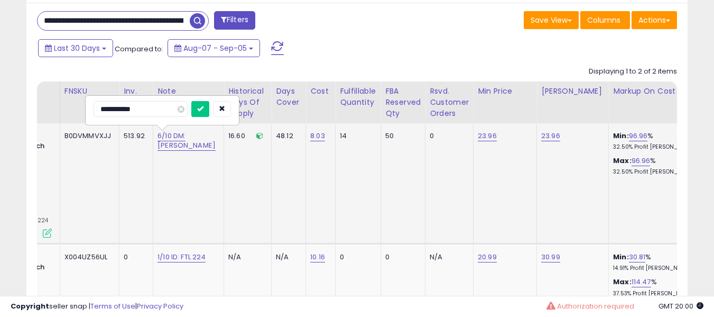
type input "**********"
click button "submit" at bounding box center [200, 109] width 18 height 16
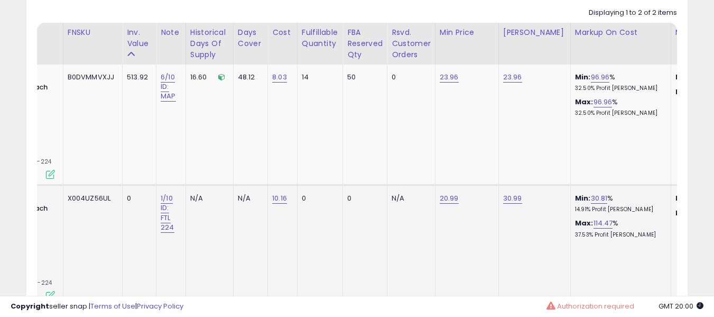
scroll to position [518, 0]
click at [503, 201] on link "30.99" at bounding box center [512, 197] width 19 height 11
click at [451, 196] on link "20.99" at bounding box center [449, 197] width 19 height 11
type input "*****"
click button "submit" at bounding box center [475, 171] width 18 height 16
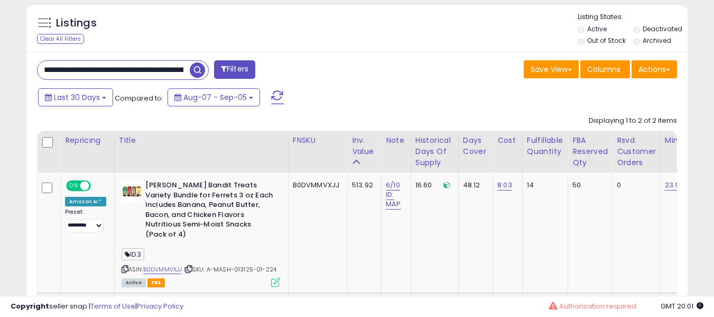
scroll to position [410, 0]
click at [148, 77] on input "**********" at bounding box center [114, 69] width 152 height 19
paste input "text"
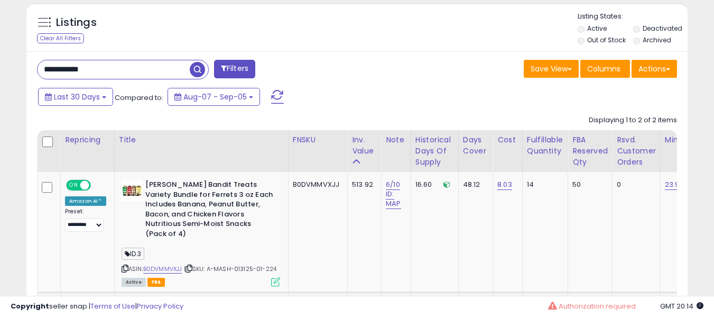
type input "**********"
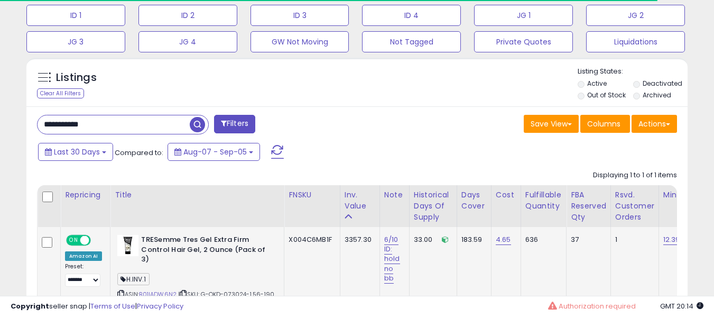
scroll to position [446, 0]
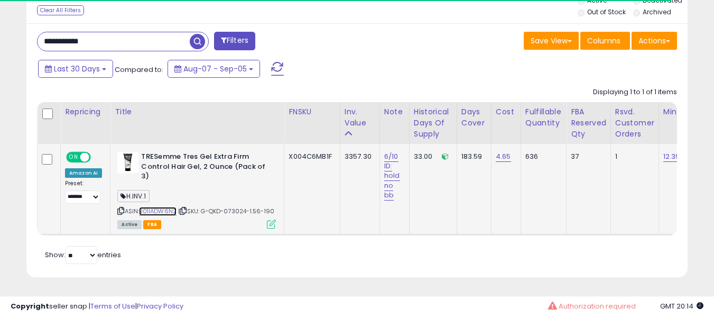
click at [151, 207] on link "B01IADW6N2" at bounding box center [158, 211] width 38 height 9
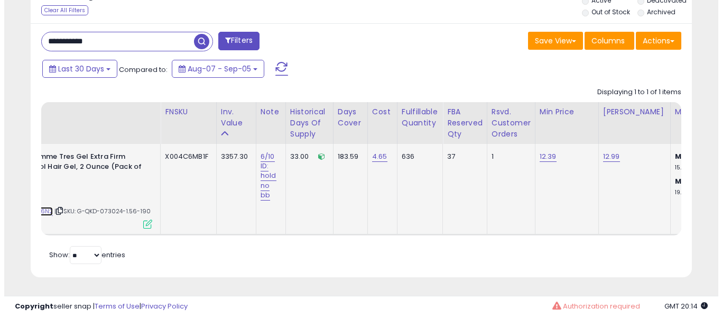
scroll to position [217, 383]
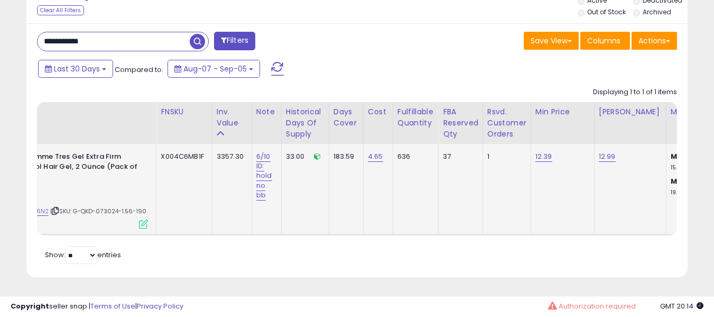
click at [136, 220] on td "TRESemme Tres Gel Extra Firm Control Hair Gel, 2 Ounce (Pack of 3) H.INV.1 ASIN…" at bounding box center [70, 189] width 174 height 91
click at [139, 219] on icon at bounding box center [143, 223] width 9 height 9
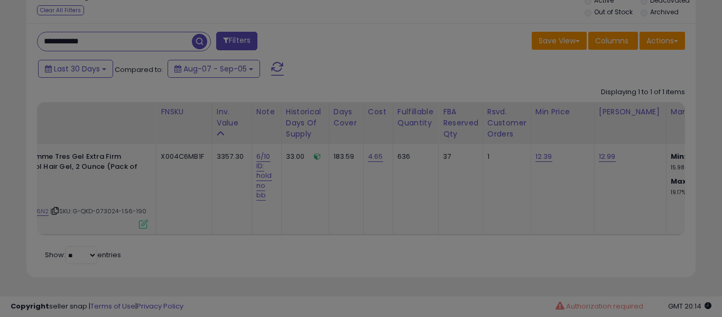
scroll to position [217, 387]
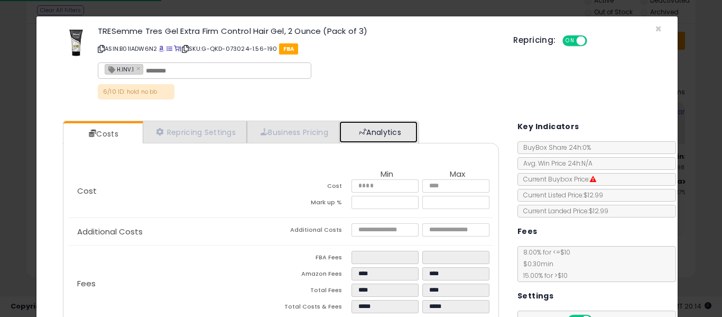
click at [389, 142] on link "Analytics" at bounding box center [378, 132] width 78 height 22
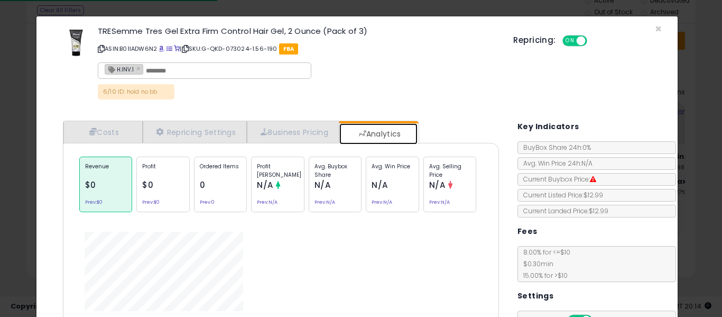
drag, startPoint x: 394, startPoint y: 134, endPoint x: 407, endPoint y: 141, distance: 14.4
click at [395, 134] on link "Analytics" at bounding box center [378, 133] width 78 height 21
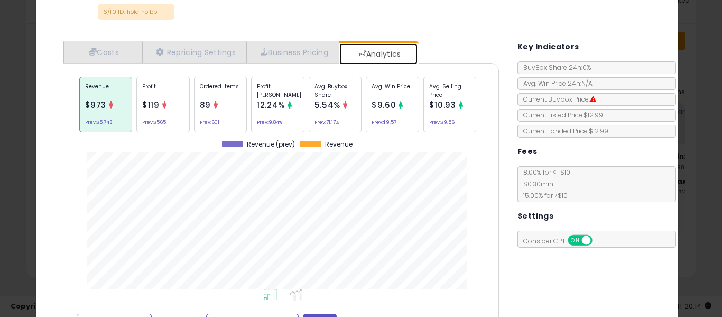
scroll to position [82, 0]
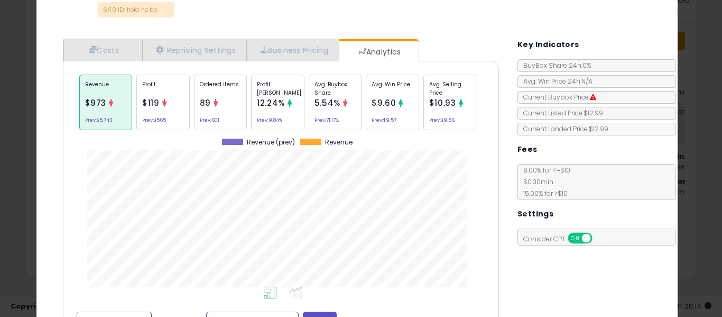
click at [237, 110] on div "Ordered Items 89 Prev: 601" at bounding box center [220, 103] width 53 height 56
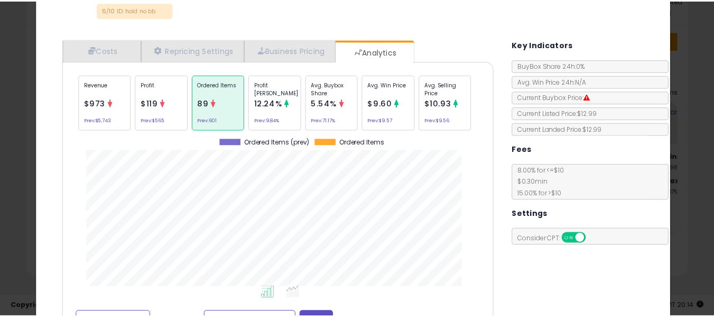
scroll to position [325, 453]
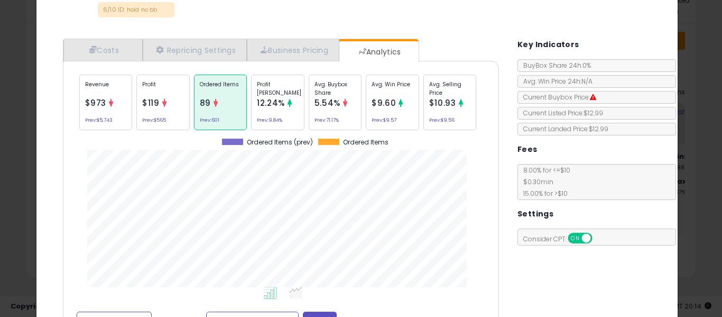
click at [0, 139] on div "× Close TRESemme Tres Gel Extra Firm Control Hair Gel, 2 Ounce (Pack of 3) ASIN…" at bounding box center [361, 158] width 722 height 317
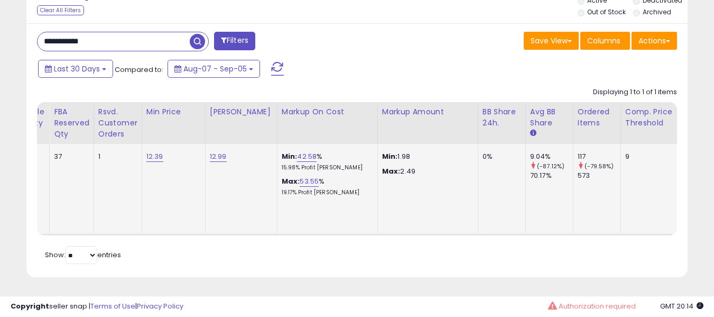
scroll to position [0, 0]
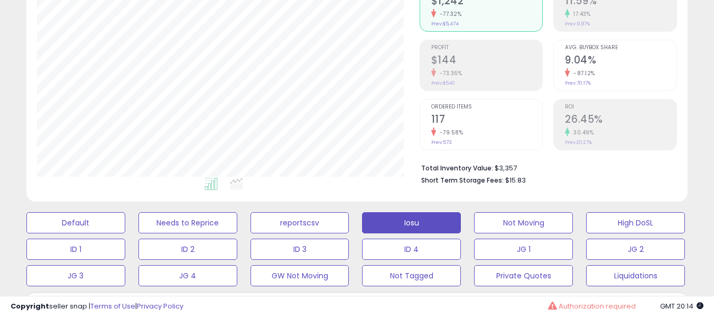
click at [452, 124] on h2 "117" at bounding box center [487, 120] width 112 height 14
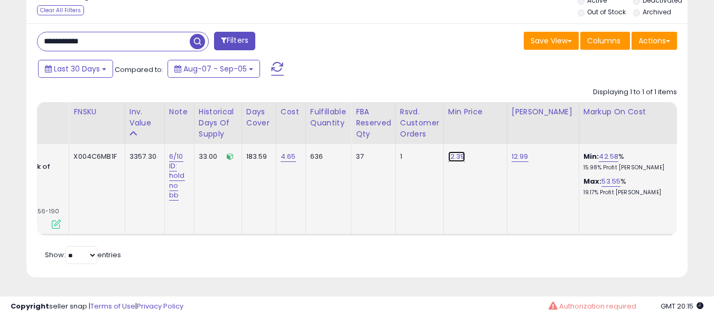
click at [449, 151] on link "12.39" at bounding box center [456, 156] width 17 height 11
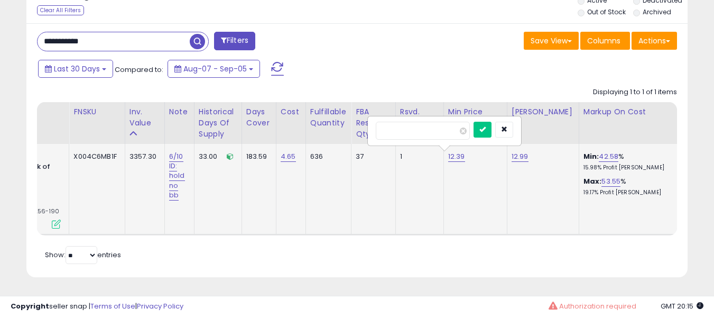
type input "****"
click button "submit" at bounding box center [483, 130] width 18 height 16
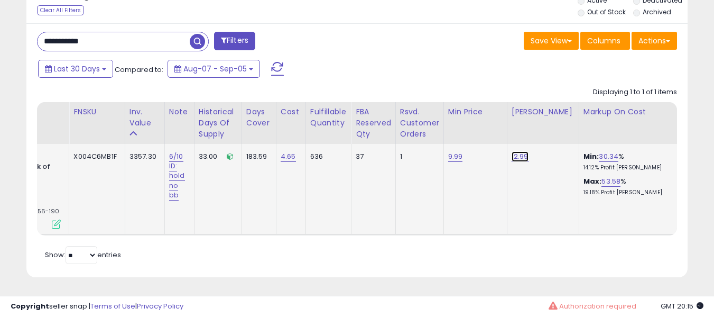
click at [519, 151] on link "12.99" at bounding box center [520, 156] width 17 height 11
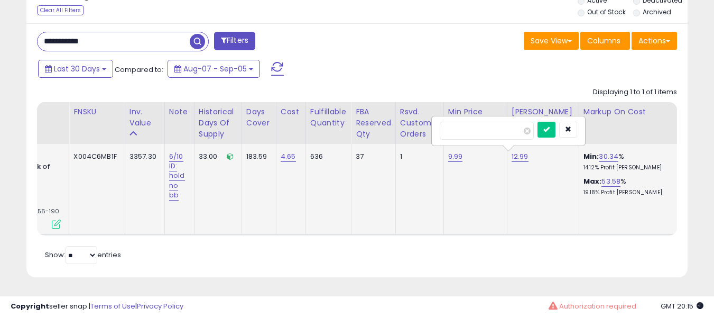
type input "****"
click button "submit" at bounding box center [547, 130] width 18 height 16
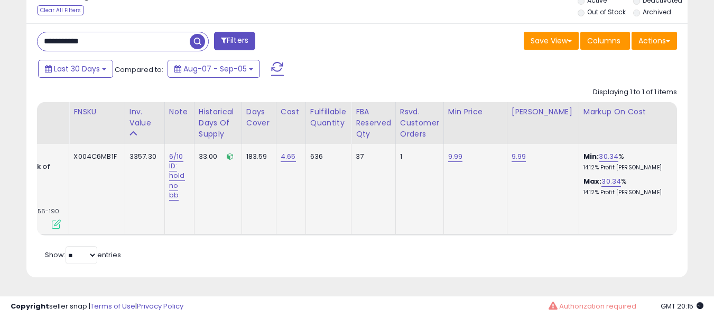
click at [165, 176] on td "6/10 ID: hold no bb" at bounding box center [179, 189] width 30 height 91
click at [169, 176] on link "6/10 ID: hold no bb" at bounding box center [177, 175] width 16 height 49
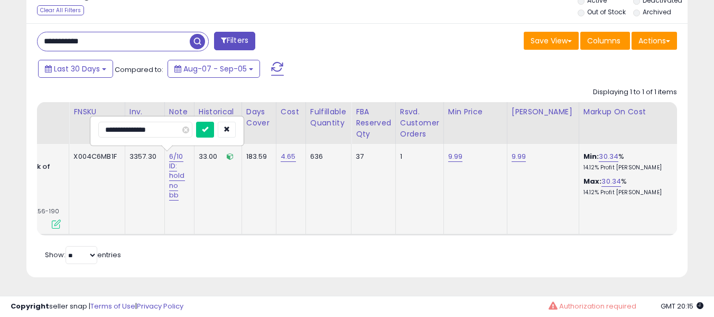
type input "**********"
click button "submit" at bounding box center [205, 130] width 18 height 16
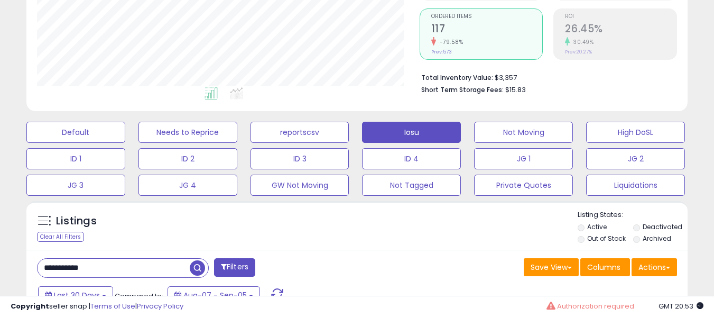
scroll to position [180, 0]
